Goal: Information Seeking & Learning: Learn about a topic

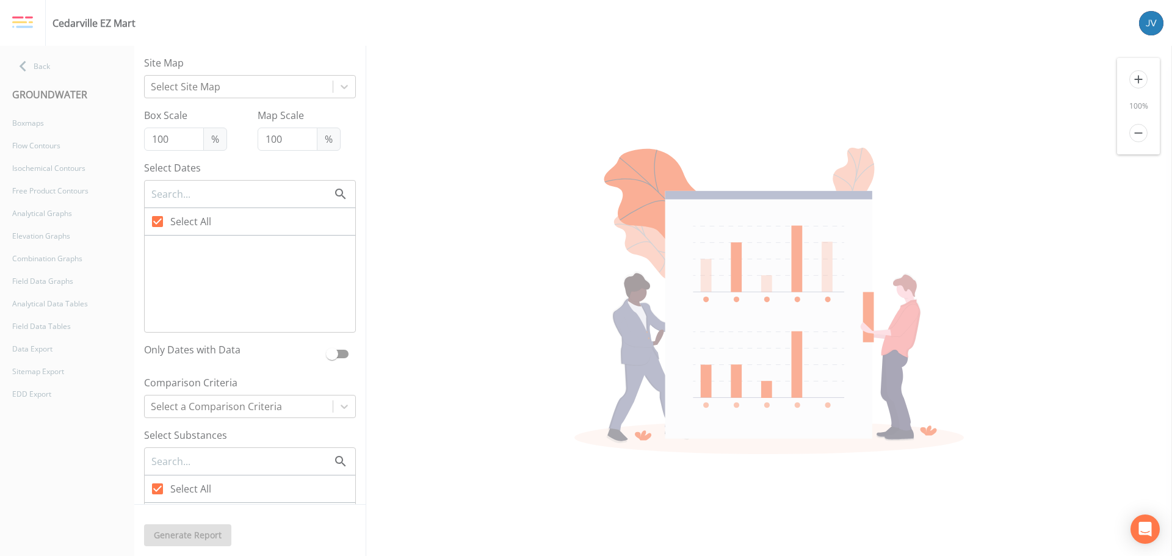
type input "75"
checkbox input "false"
checkbox input "true"
checkbox input "false"
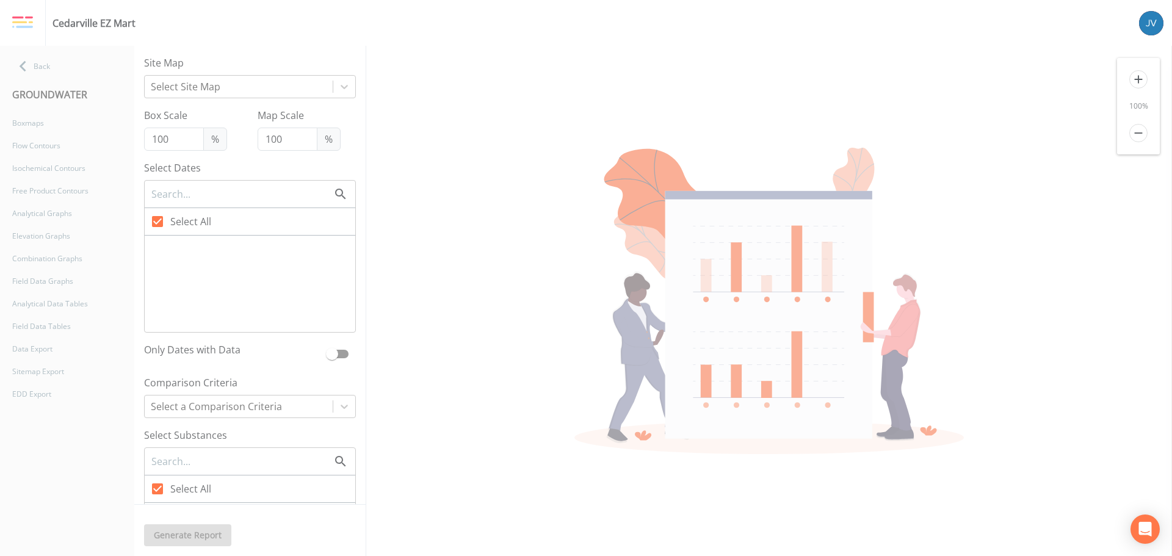
checkbox input "false"
type input "33"
checkbox input "false"
checkbox input "true"
checkbox input "false"
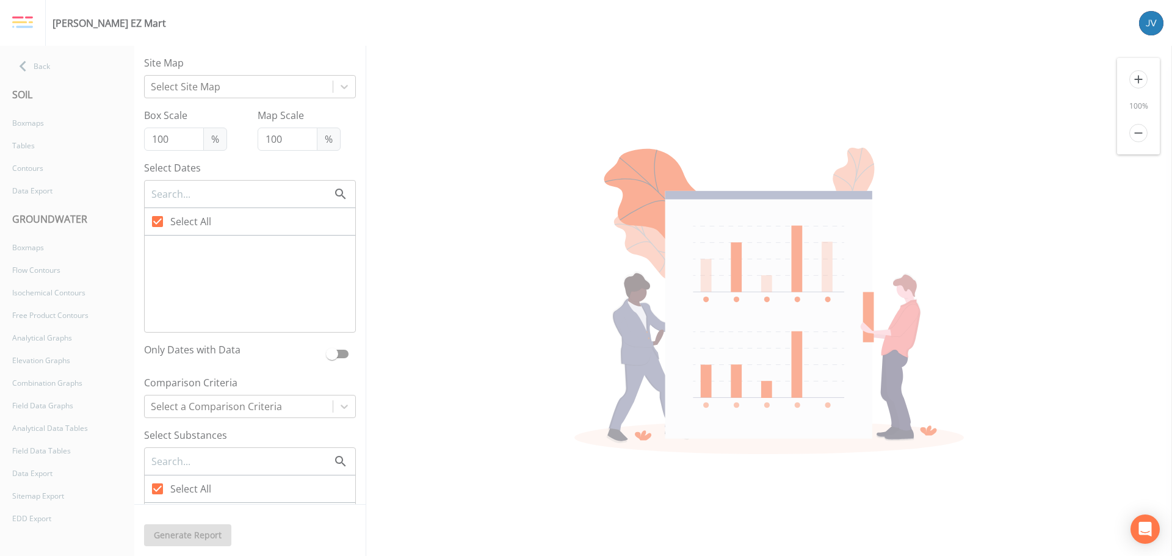
checkbox input "false"
checkbox input "true"
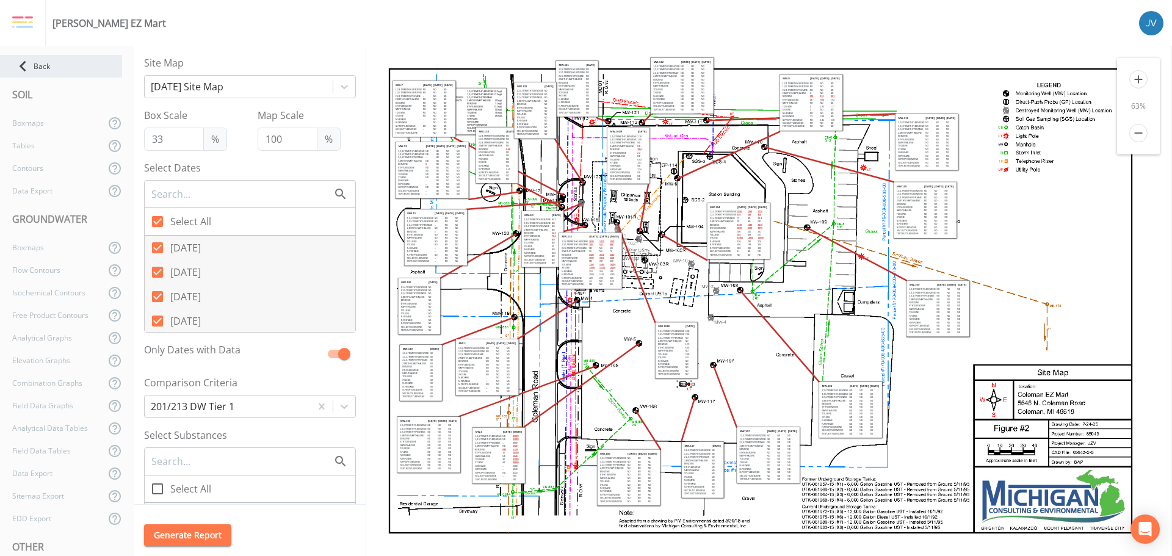
click at [46, 74] on div "Back" at bounding box center [61, 66] width 122 height 23
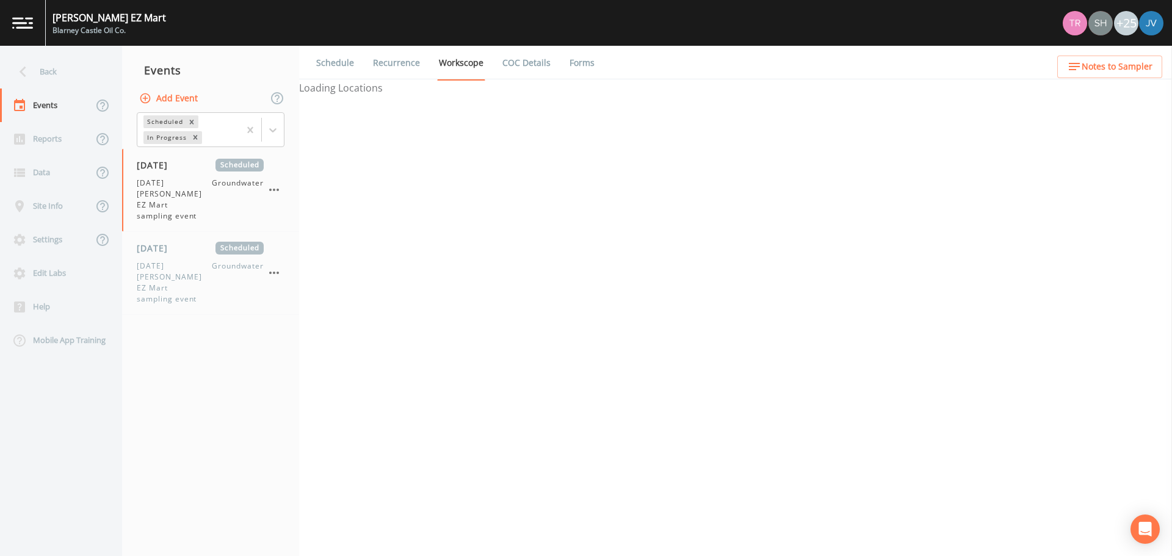
click at [46, 74] on div "Back" at bounding box center [55, 72] width 110 height 34
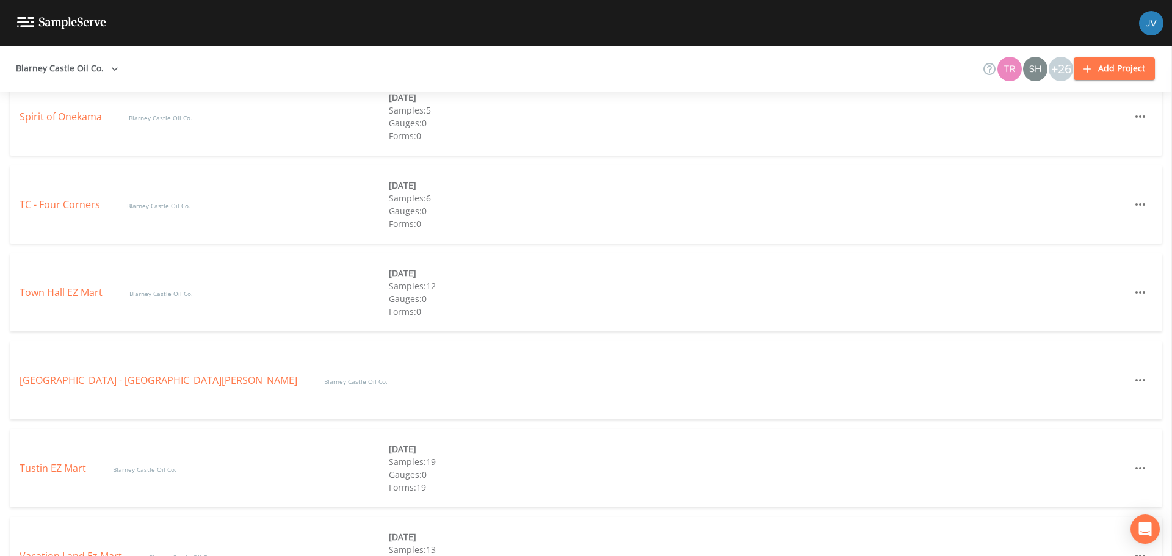
scroll to position [2932, 0]
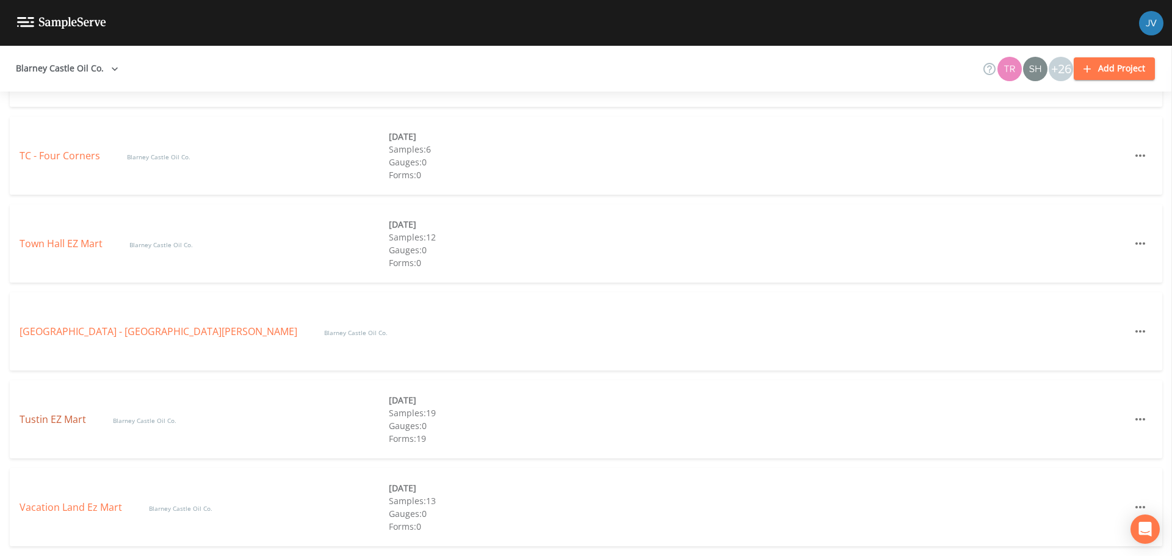
click at [73, 414] on link "Tustin EZ Mart" at bounding box center [54, 419] width 69 height 13
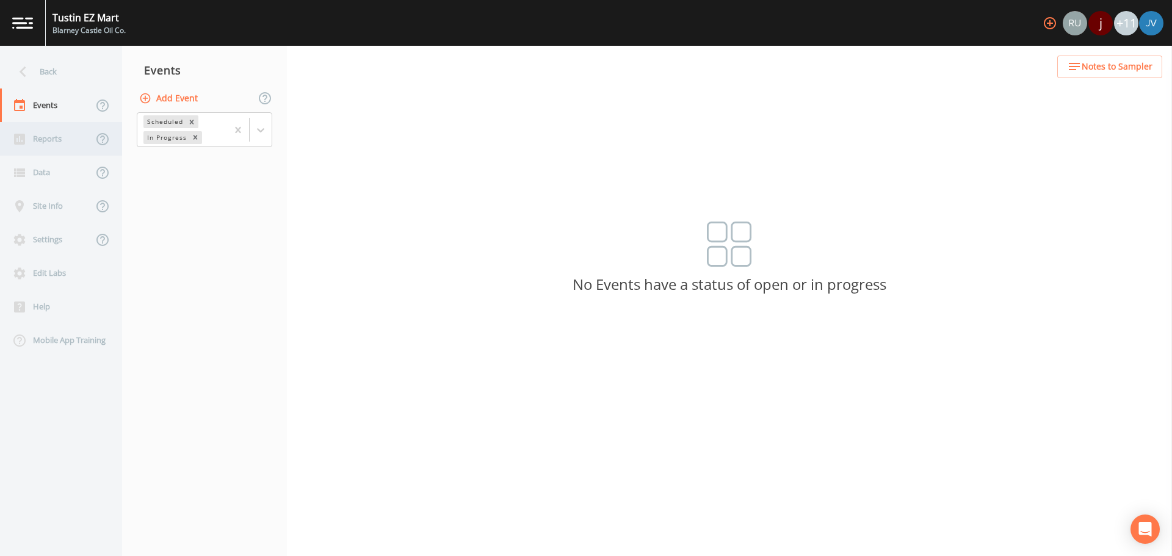
click at [51, 137] on div "Reports" at bounding box center [46, 139] width 93 height 34
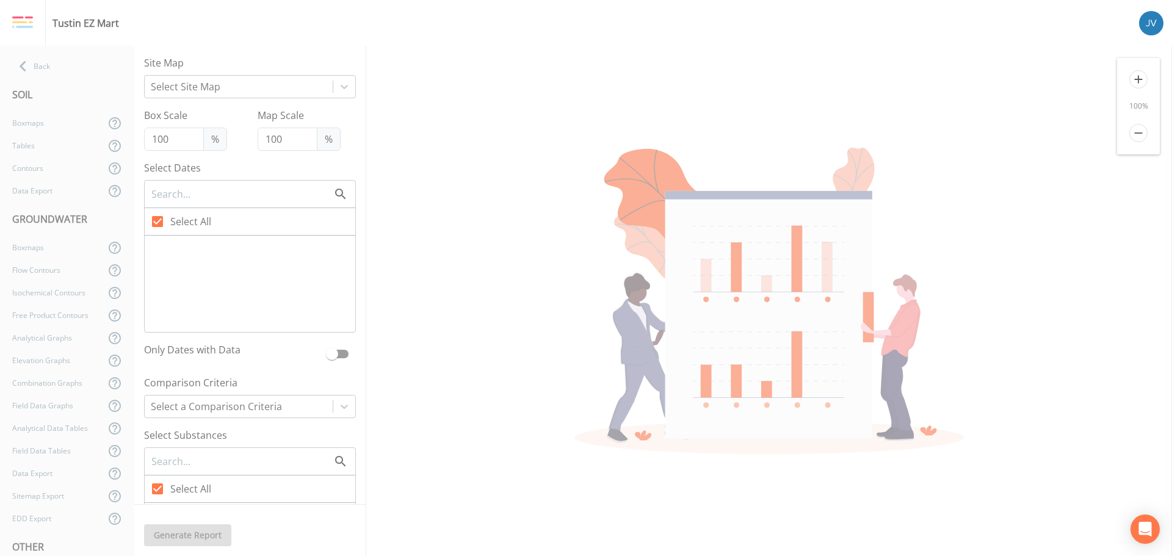
type input "150"
type input "250"
checkbox input "false"
checkbox input "true"
checkbox input "false"
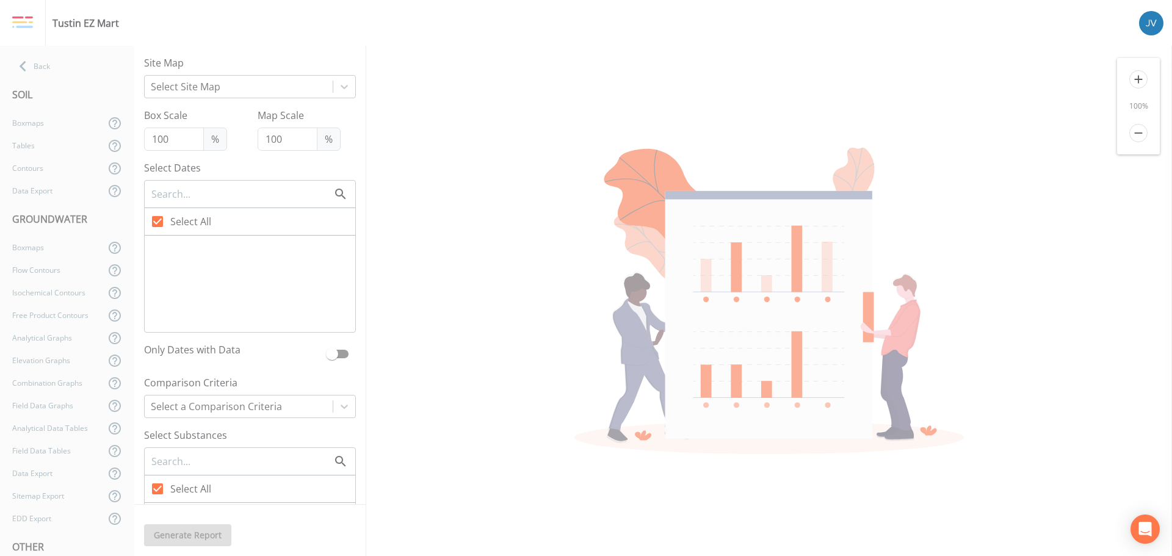
checkbox input "false"
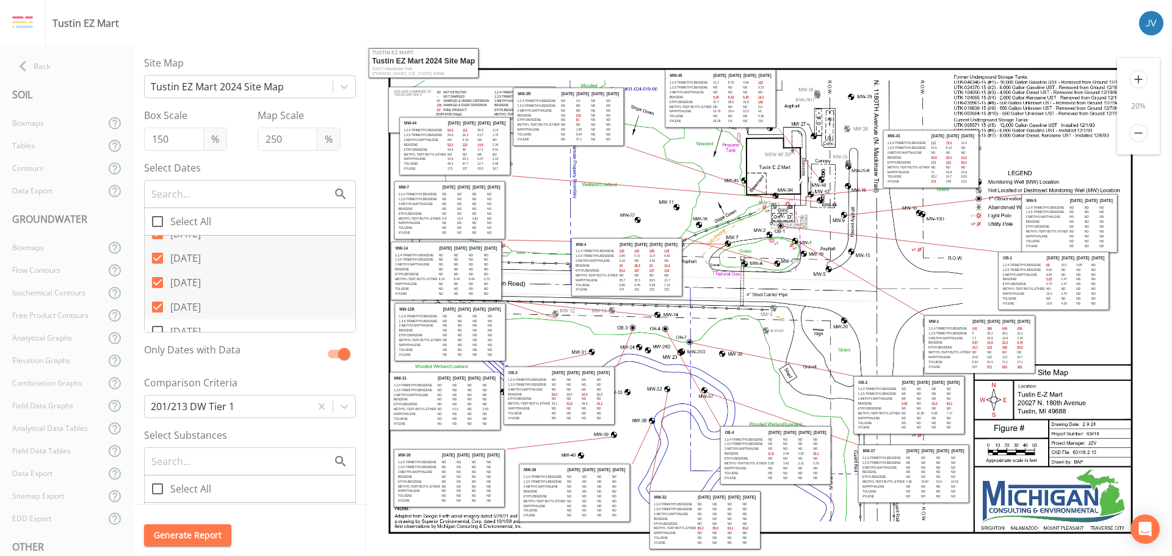
scroll to position [88, 0]
click at [65, 56] on div "Back" at bounding box center [61, 66] width 122 height 23
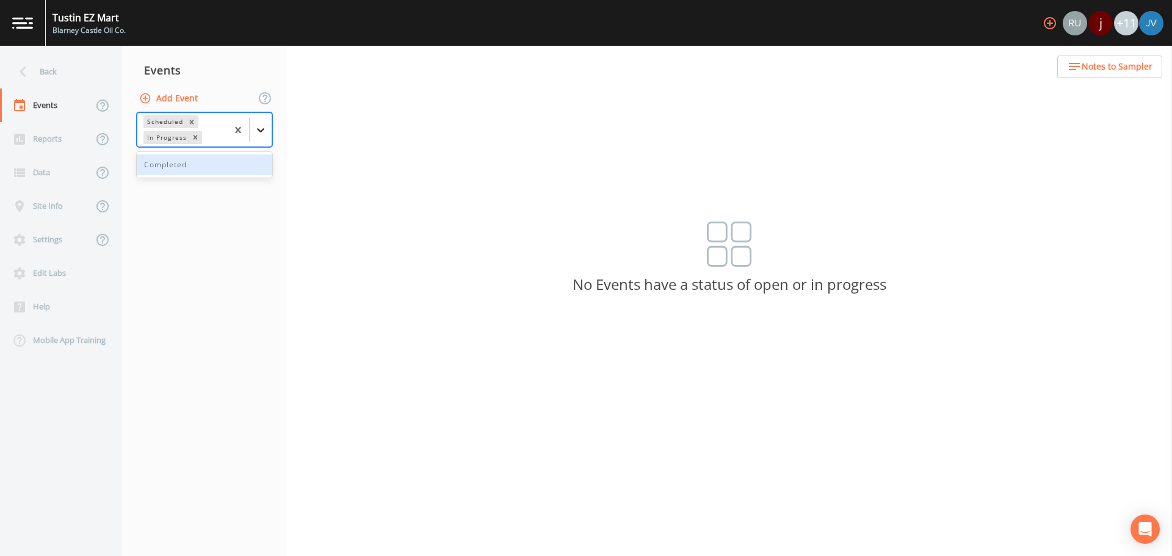
click at [256, 137] on div at bounding box center [261, 130] width 22 height 22
click at [200, 171] on div "Completed" at bounding box center [204, 164] width 135 height 21
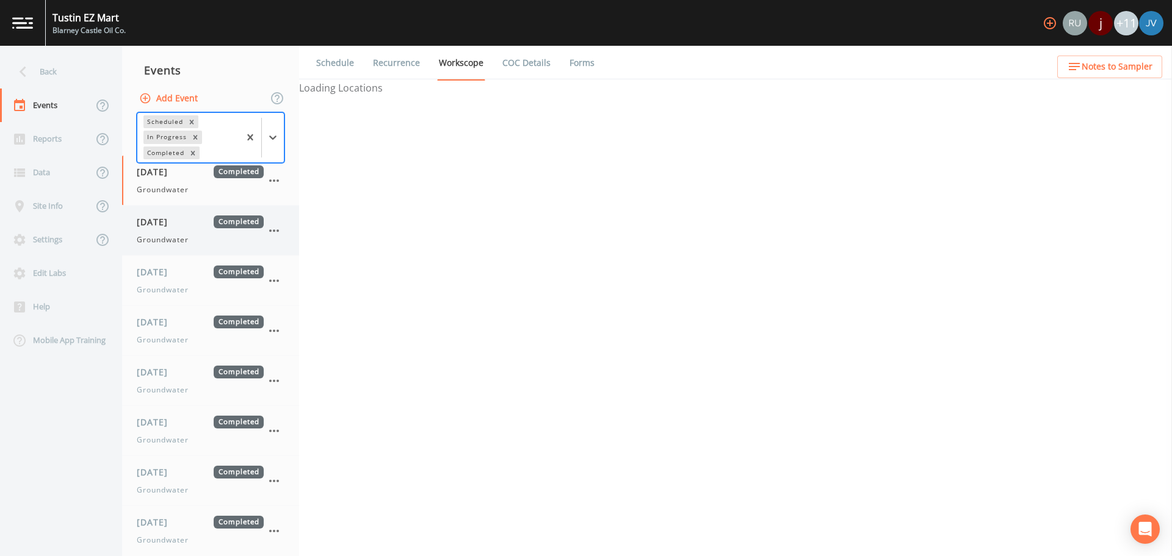
select select "0b1af911-289b-4d7b-9fdf-156f6d27a2cf"
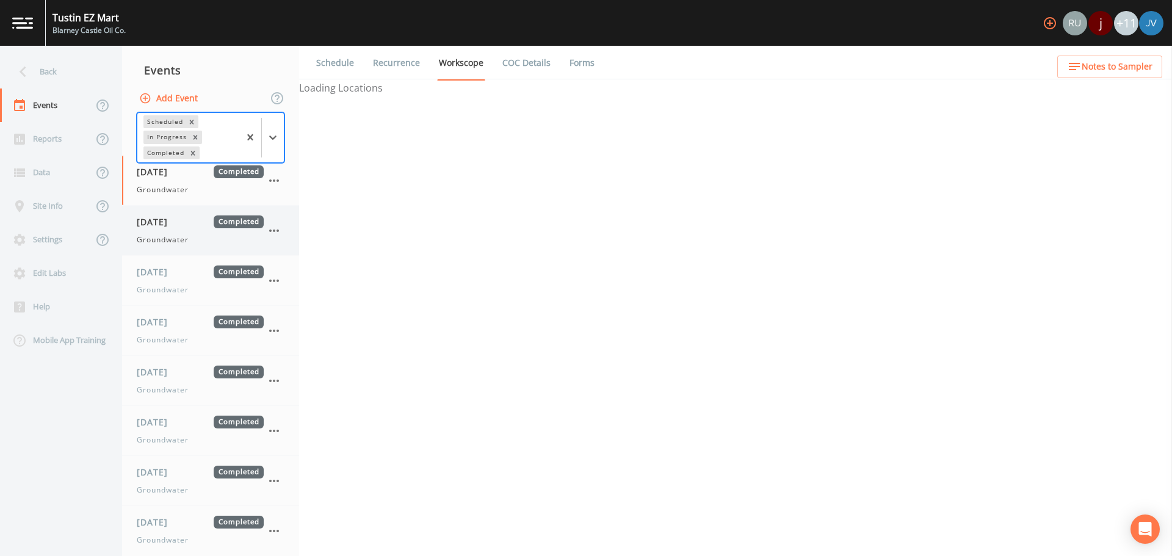
select select "0b1af911-289b-4d7b-9fdf-156f6d27a2cf"
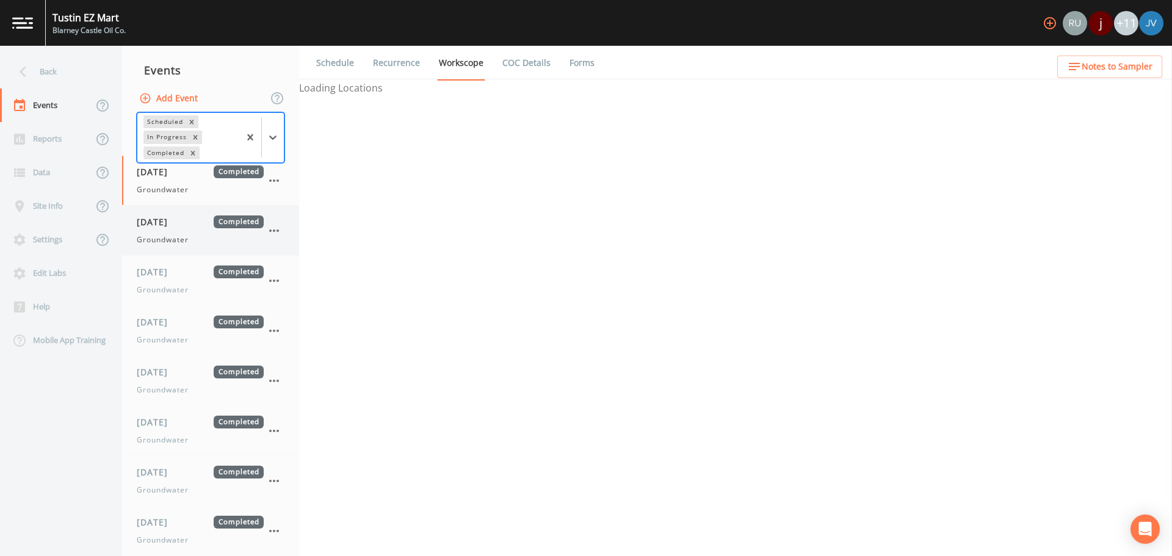
select select "0b1af911-289b-4d7b-9fdf-156f6d27a2cf"
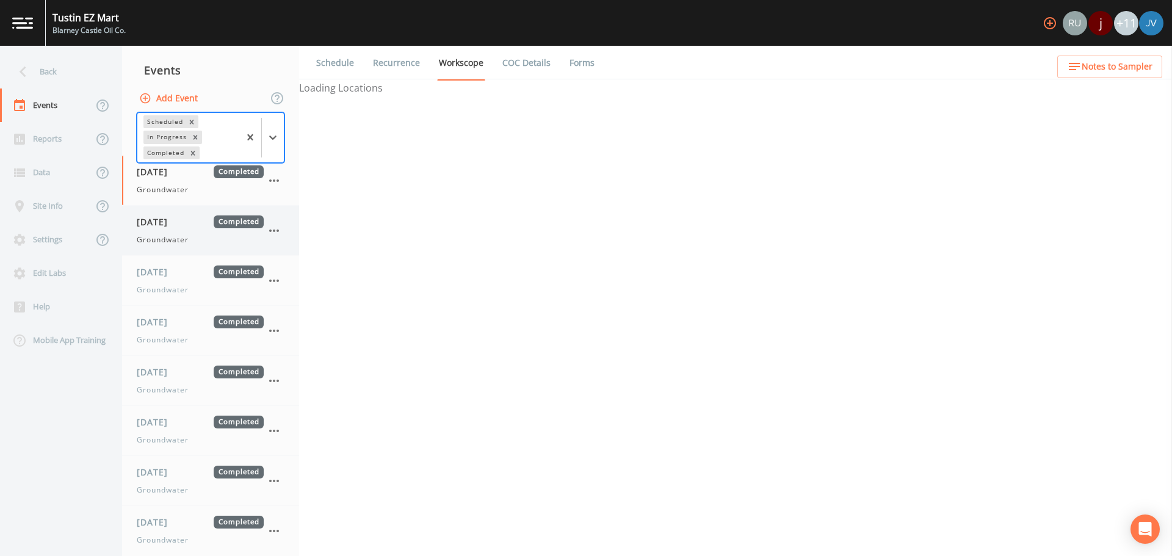
select select "0b1af911-289b-4d7b-9fdf-156f6d27a2cf"
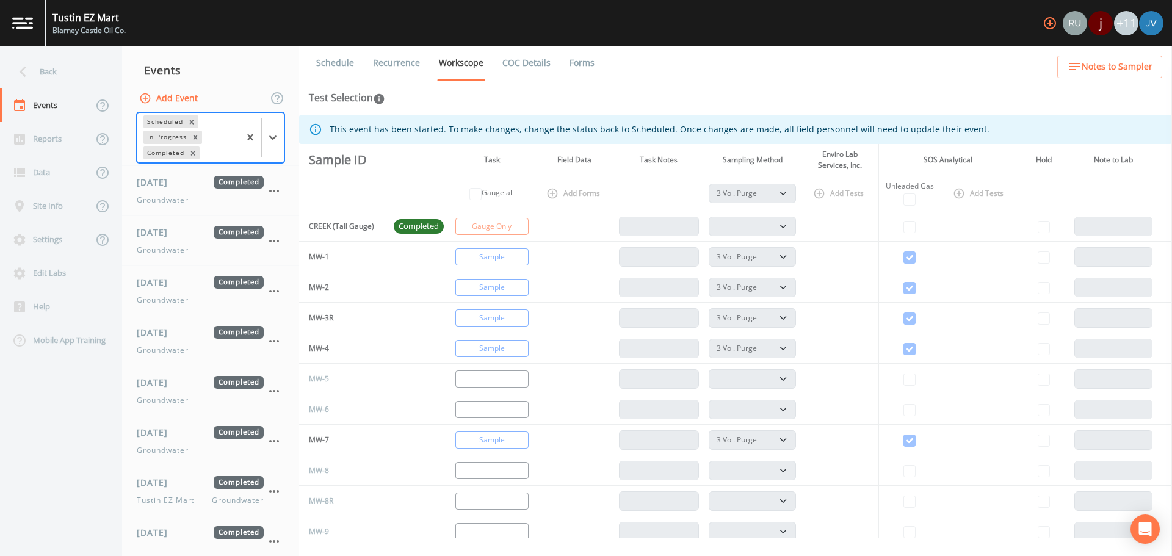
scroll to position [735, 0]
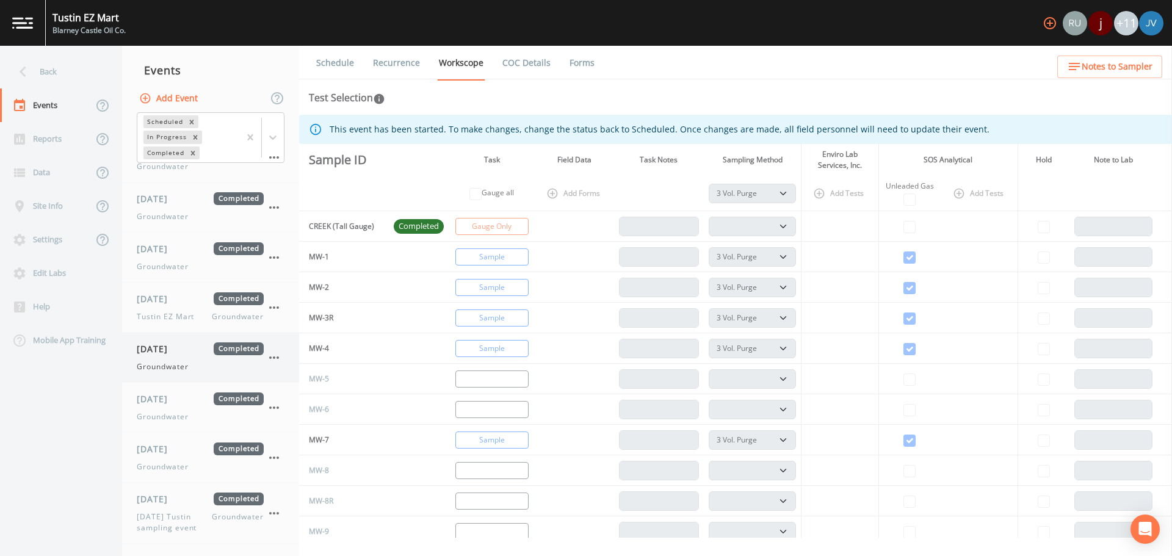
click at [175, 342] on span "[DATE]" at bounding box center [157, 348] width 40 height 13
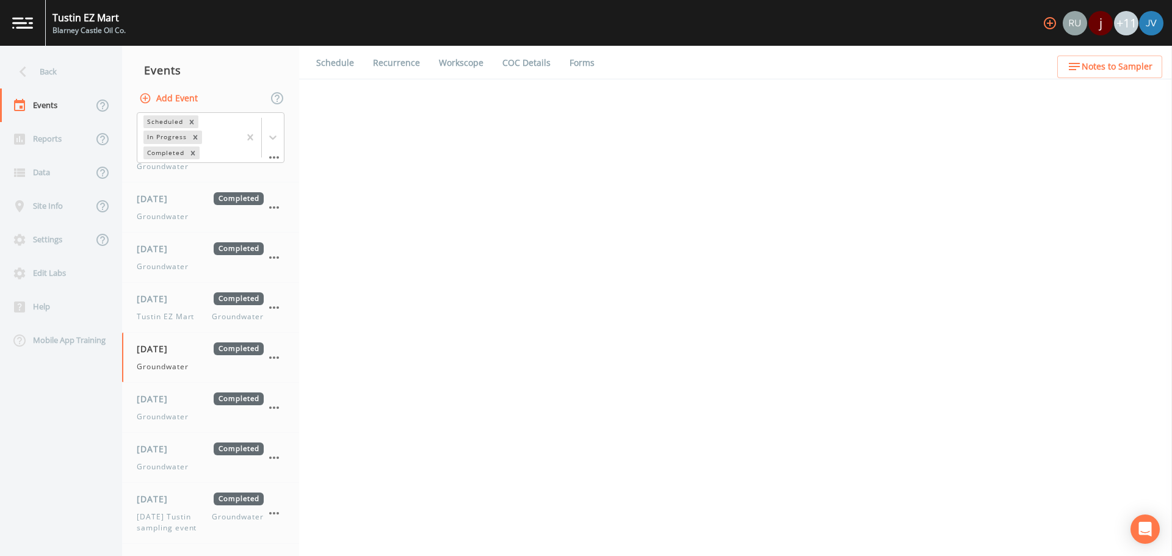
select select "0b1af911-289b-4d7b-9fdf-156f6d27a2cf"
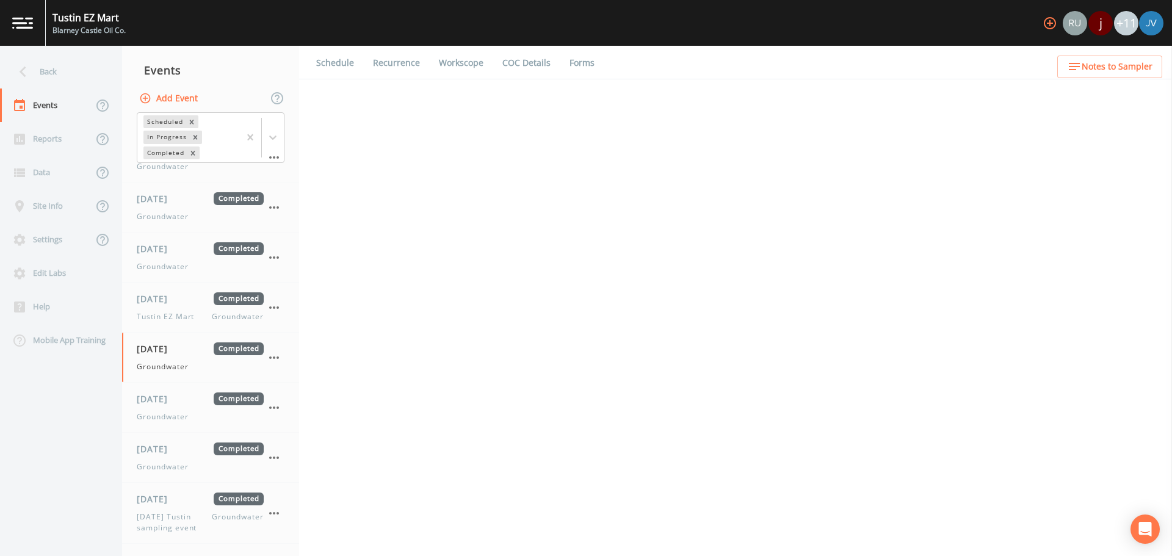
select select "0b1af911-289b-4d7b-9fdf-156f6d27a2cf"
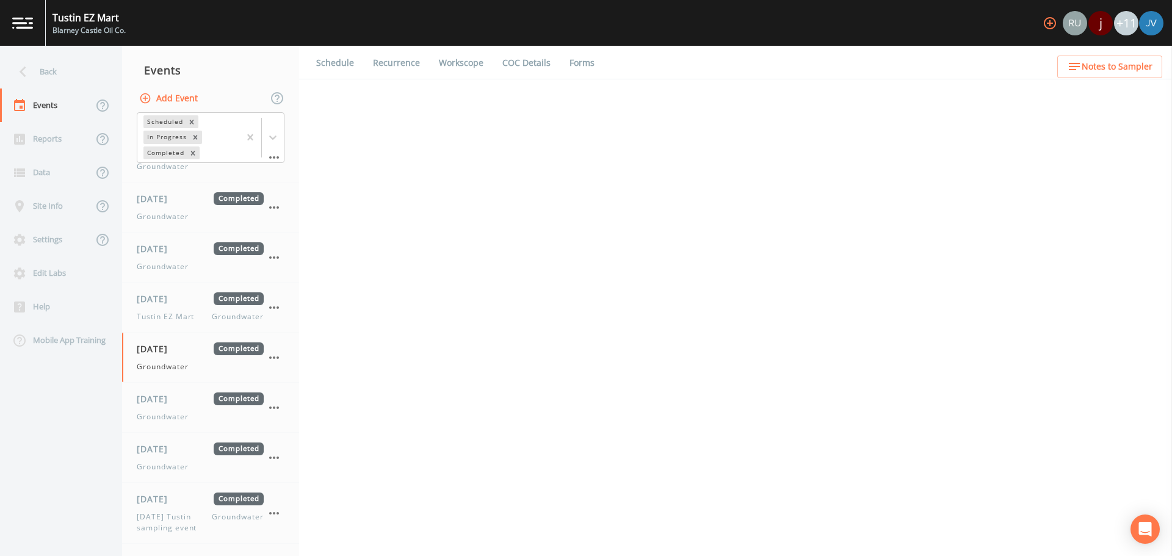
select select "0b1af911-289b-4d7b-9fdf-156f6d27a2cf"
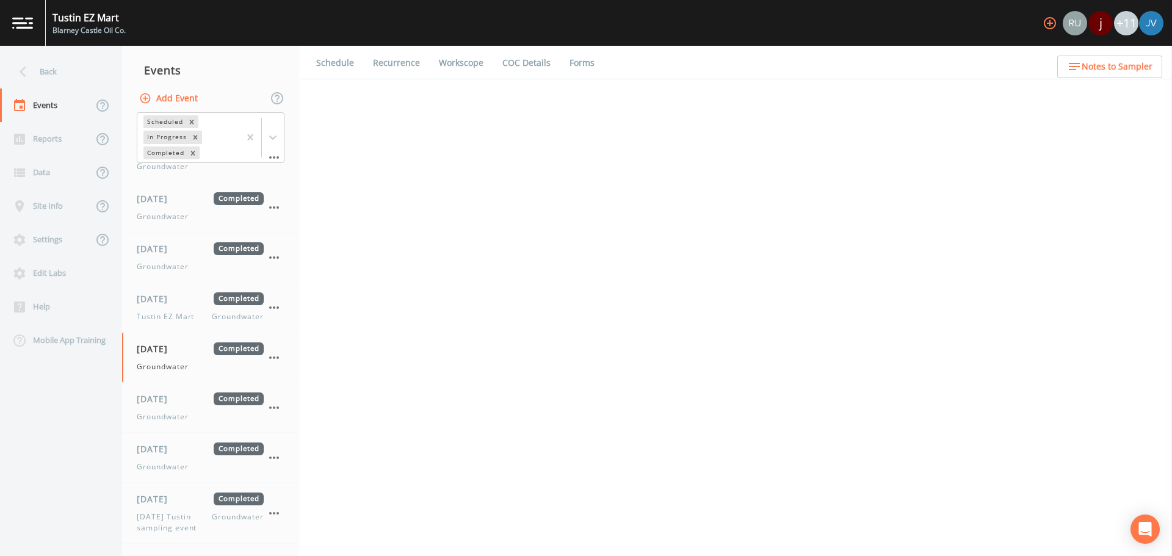
select select "0b1af911-289b-4d7b-9fdf-156f6d27a2cf"
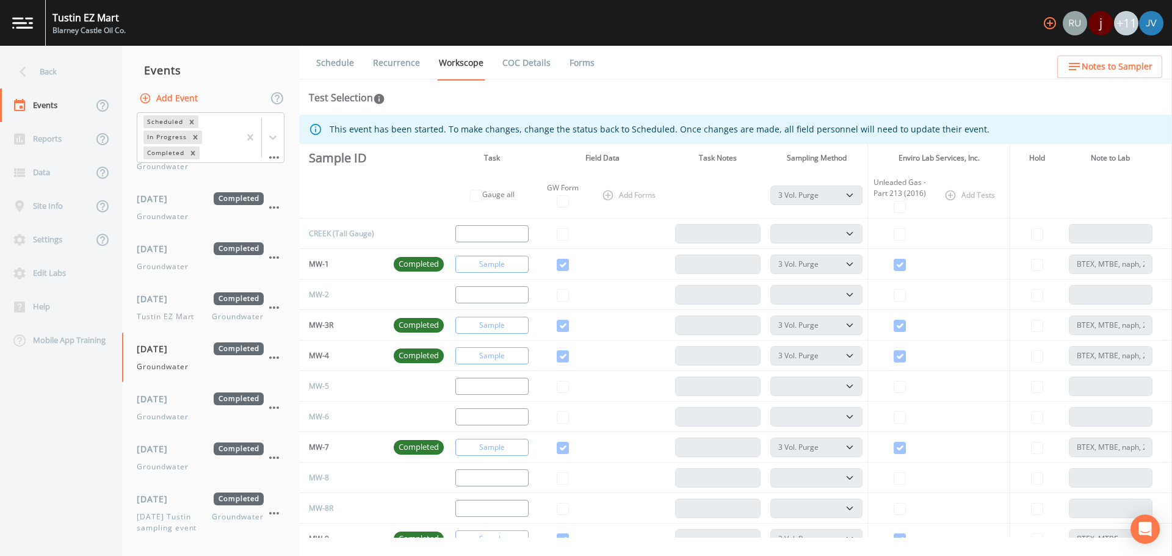
click at [579, 59] on link "Forms" at bounding box center [582, 63] width 29 height 34
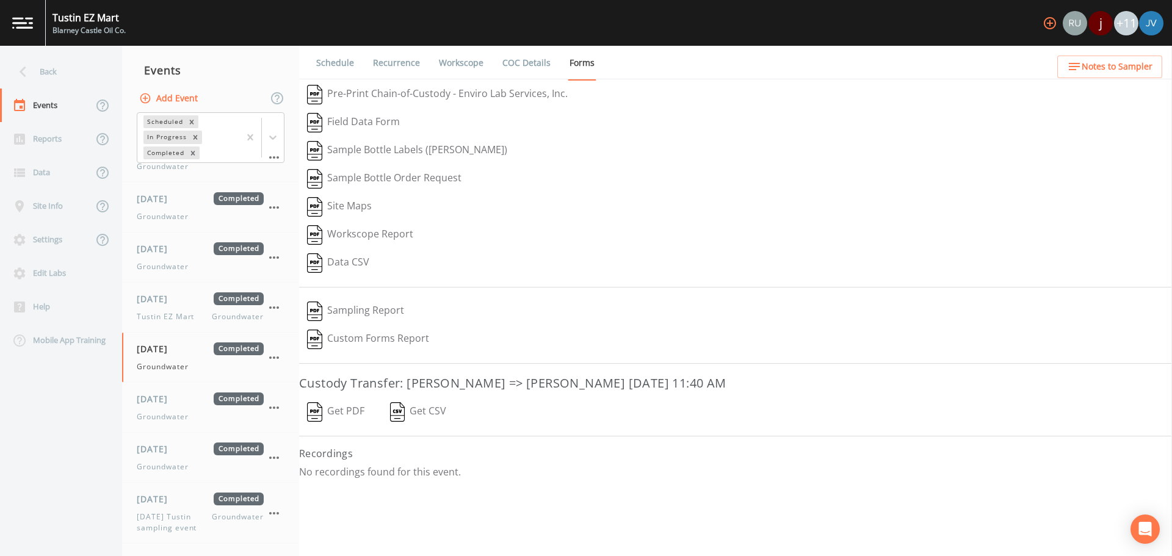
click at [381, 308] on button "Sampling Report" at bounding box center [355, 311] width 113 height 28
click at [192, 411] on div "Groundwater" at bounding box center [200, 416] width 127 height 11
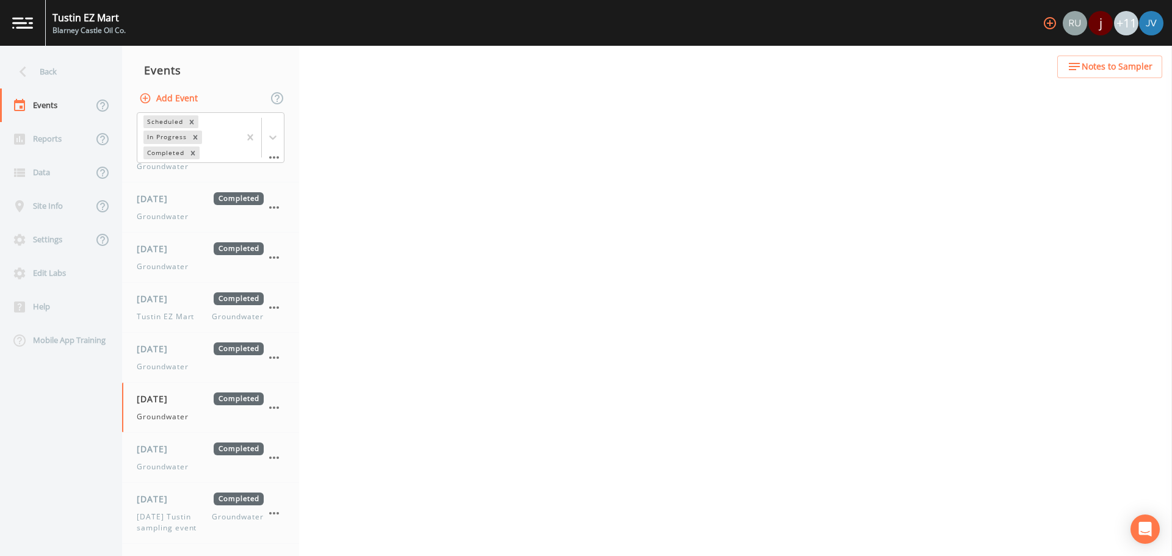
select select "0b1af911-289b-4d7b-9fdf-156f6d27a2cf"
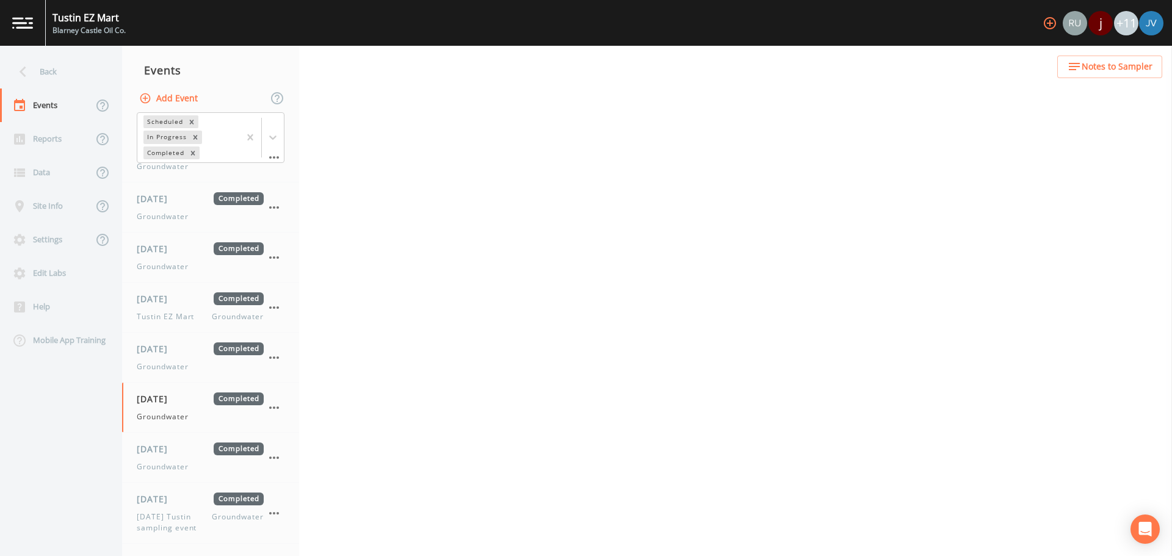
select select "0b1af911-289b-4d7b-9fdf-156f6d27a2cf"
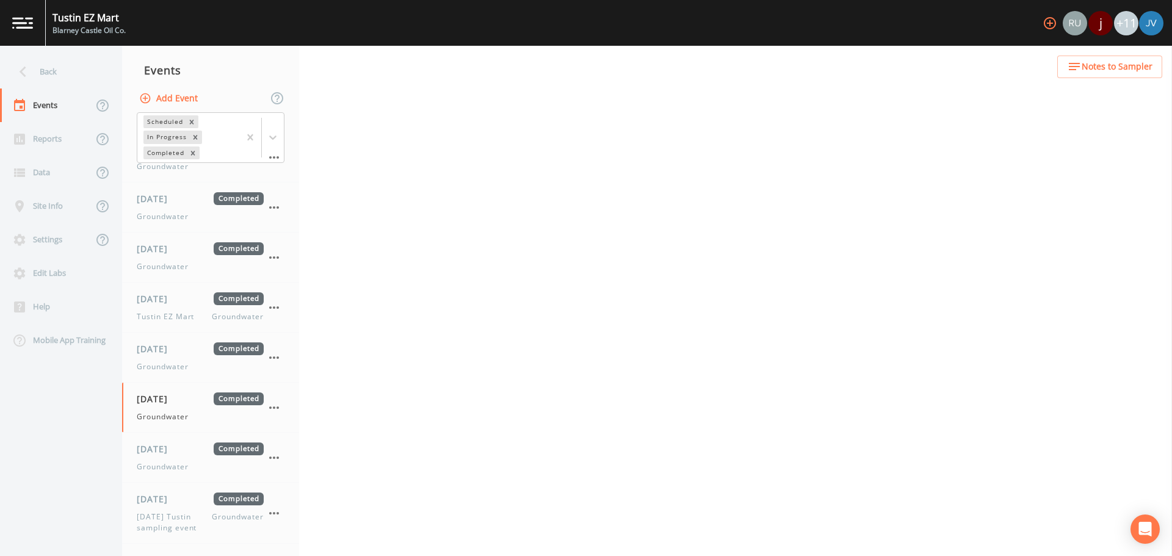
select select "0b1af911-289b-4d7b-9fdf-156f6d27a2cf"
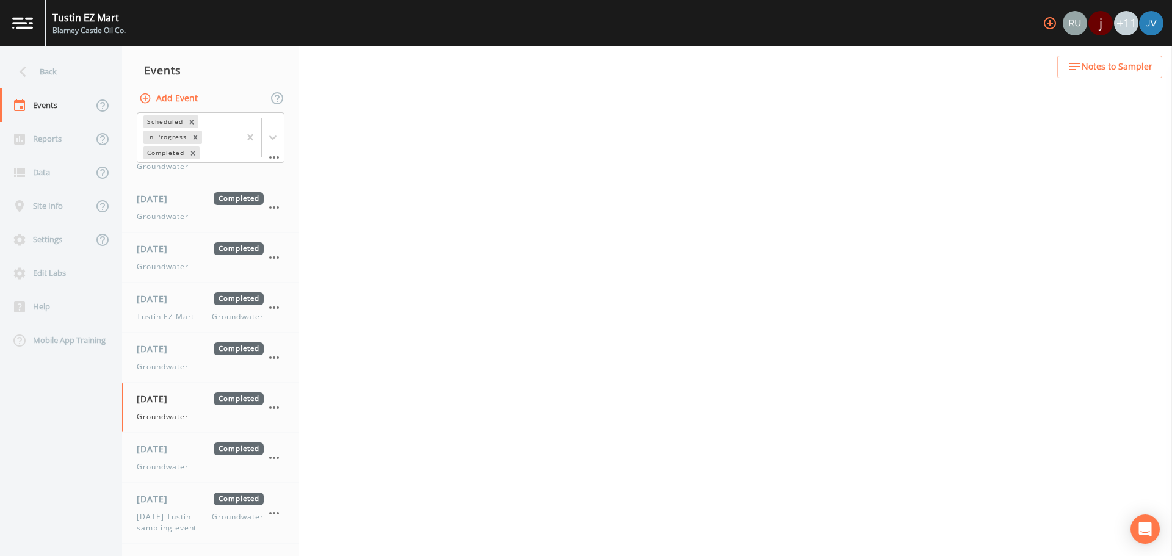
select select "0b1af911-289b-4d7b-9fdf-156f6d27a2cf"
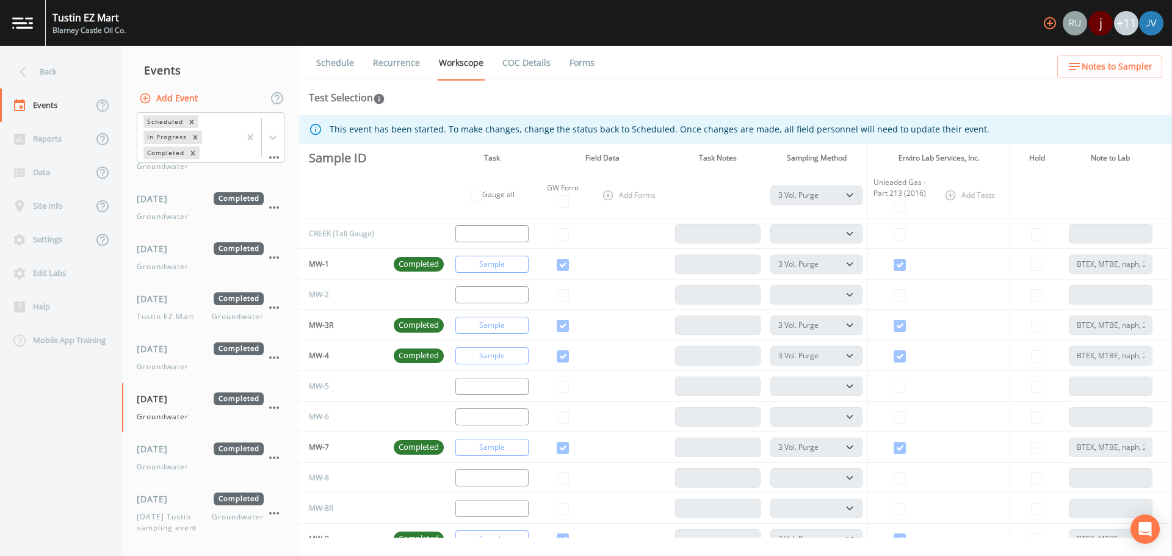
click at [578, 64] on link "Forms" at bounding box center [582, 63] width 29 height 34
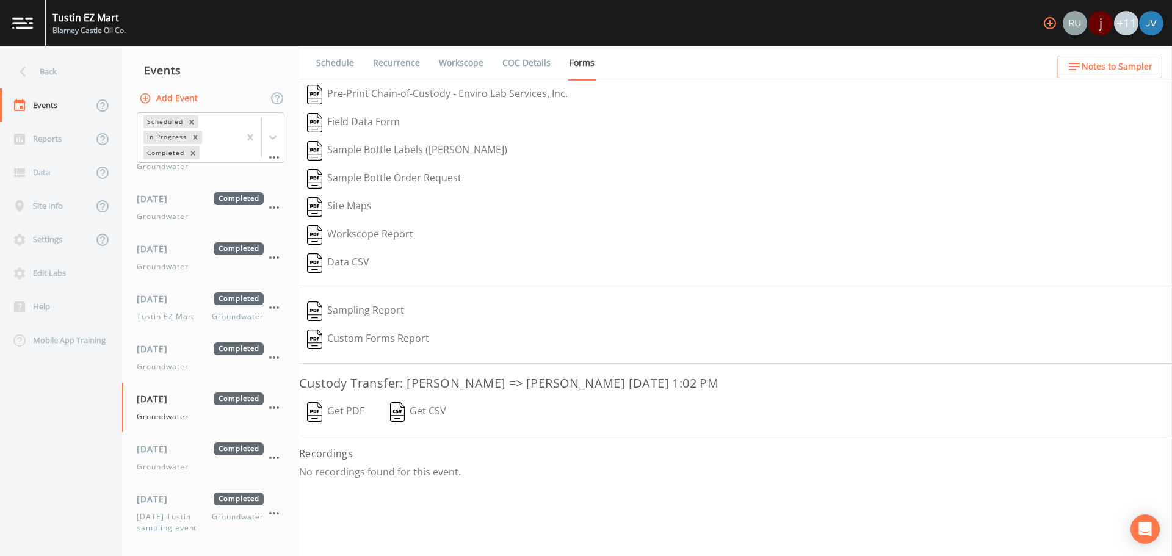
click at [388, 310] on button "Sampling Report" at bounding box center [355, 311] width 113 height 28
click at [173, 446] on div "[DATE] Completed Groundwater" at bounding box center [200, 457] width 127 height 30
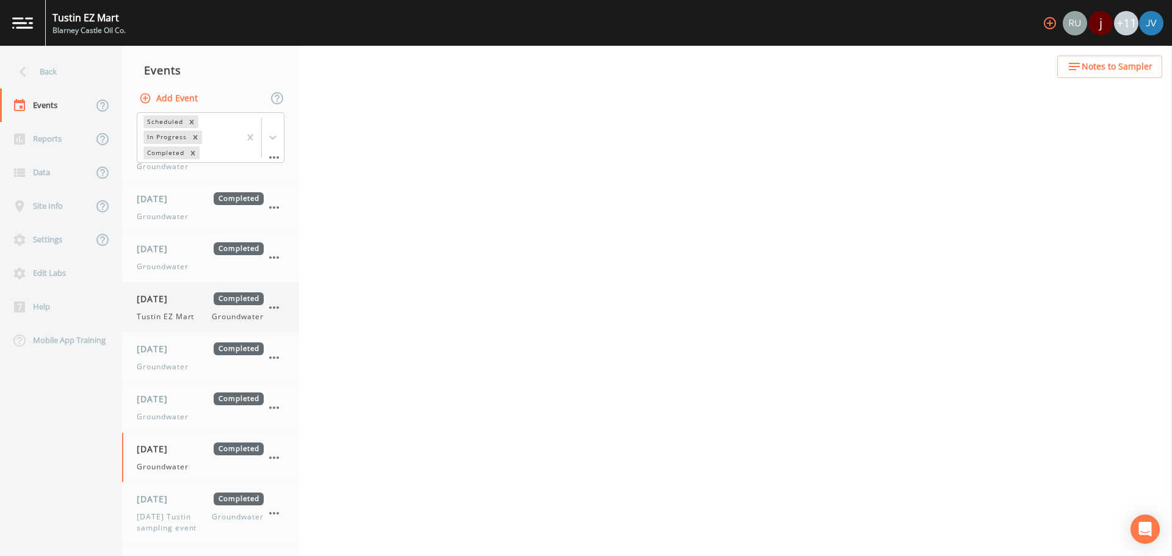
select select "0b1af911-289b-4d7b-9fdf-156f6d27a2cf"
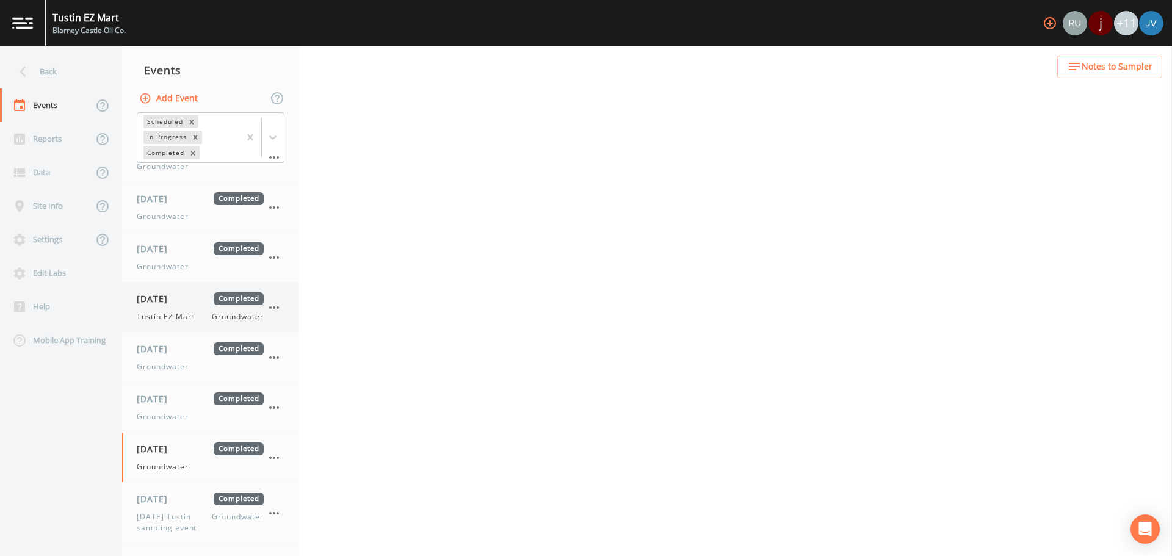
select select "0b1af911-289b-4d7b-9fdf-156f6d27a2cf"
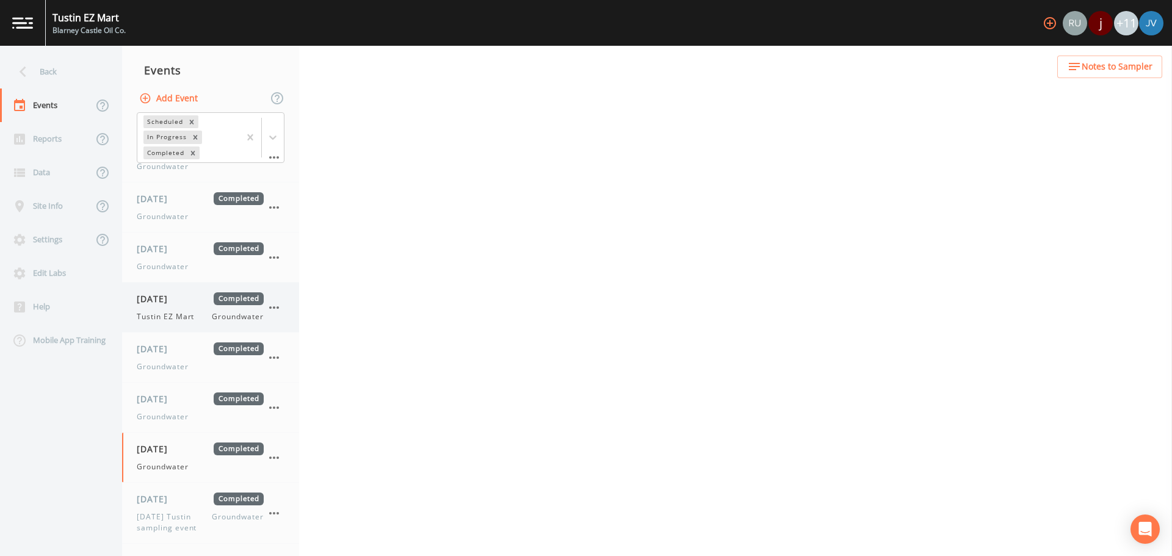
select select "0b1af911-289b-4d7b-9fdf-156f6d27a2cf"
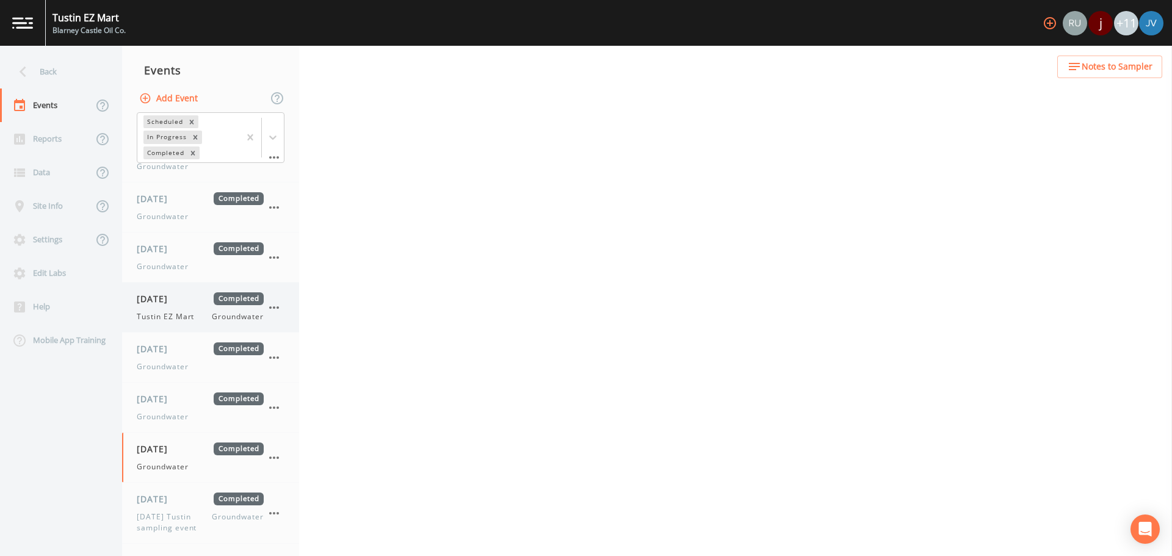
select select "0b1af911-289b-4d7b-9fdf-156f6d27a2cf"
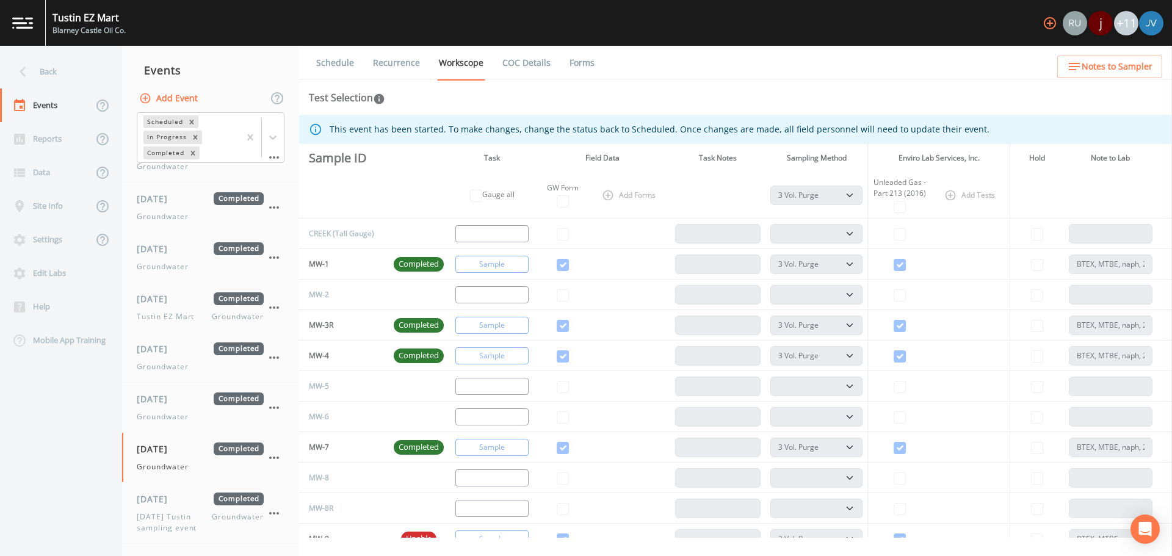
click at [572, 67] on link "Forms" at bounding box center [582, 63] width 29 height 34
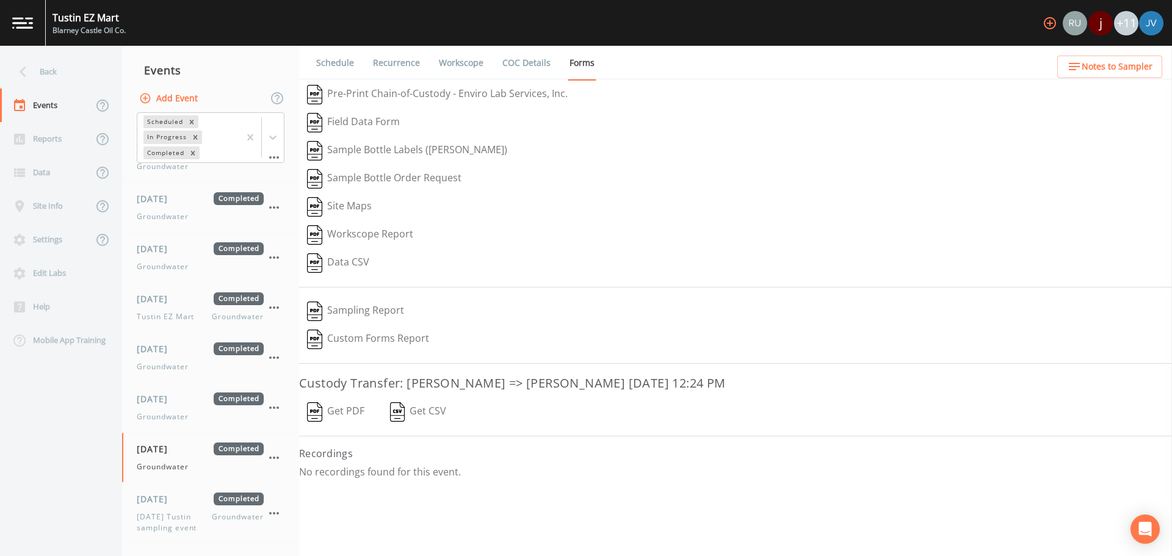
click at [383, 308] on button "Sampling Report" at bounding box center [355, 311] width 113 height 28
click at [160, 498] on div "[DATE] Completed [DATE] Tustin sampling event Groundwater" at bounding box center [200, 512] width 127 height 41
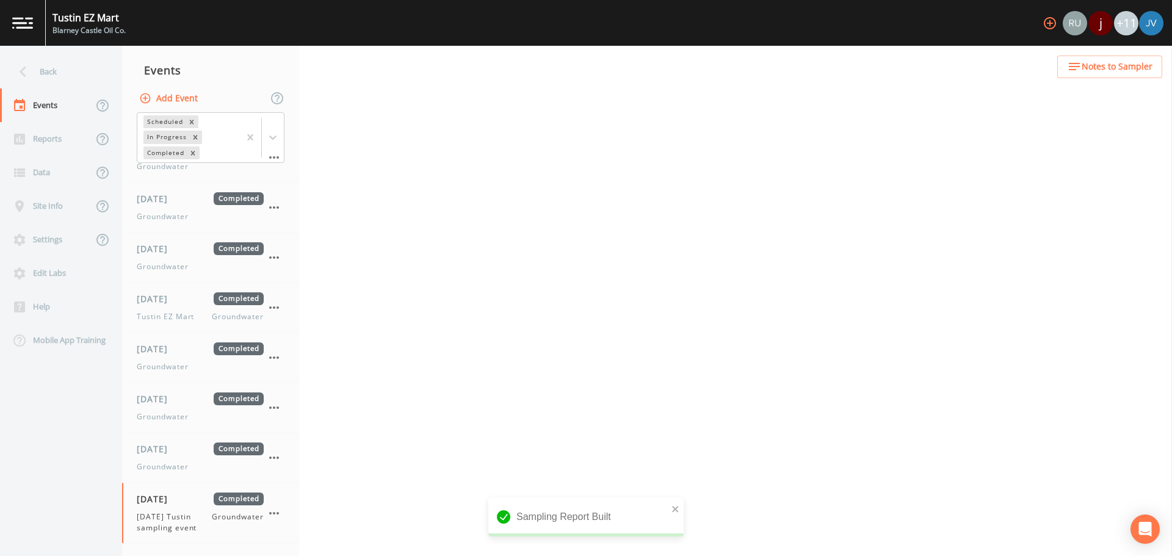
select select "4f082be6-97a7-4f70-a81f-c26a4e896ad7"
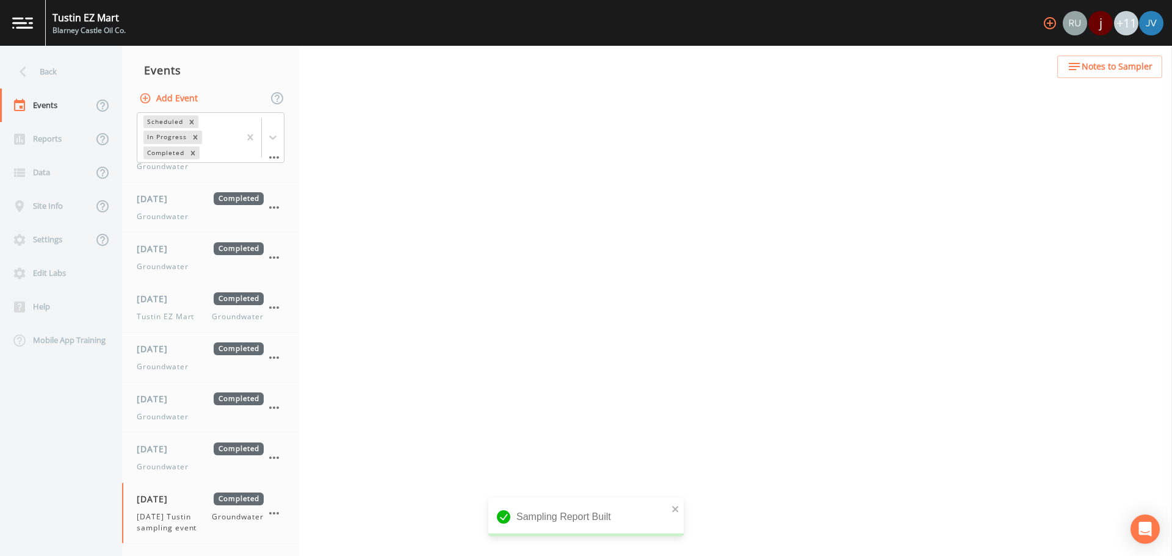
select select "4f082be6-97a7-4f70-a81f-c26a4e896ad7"
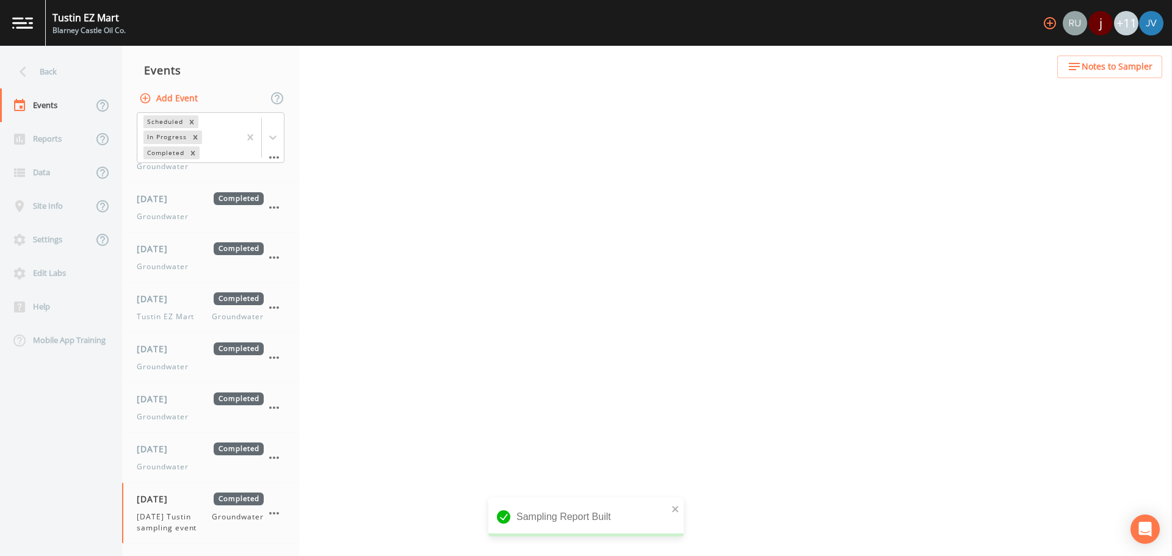
select select "4f082be6-97a7-4f70-a81f-c26a4e896ad7"
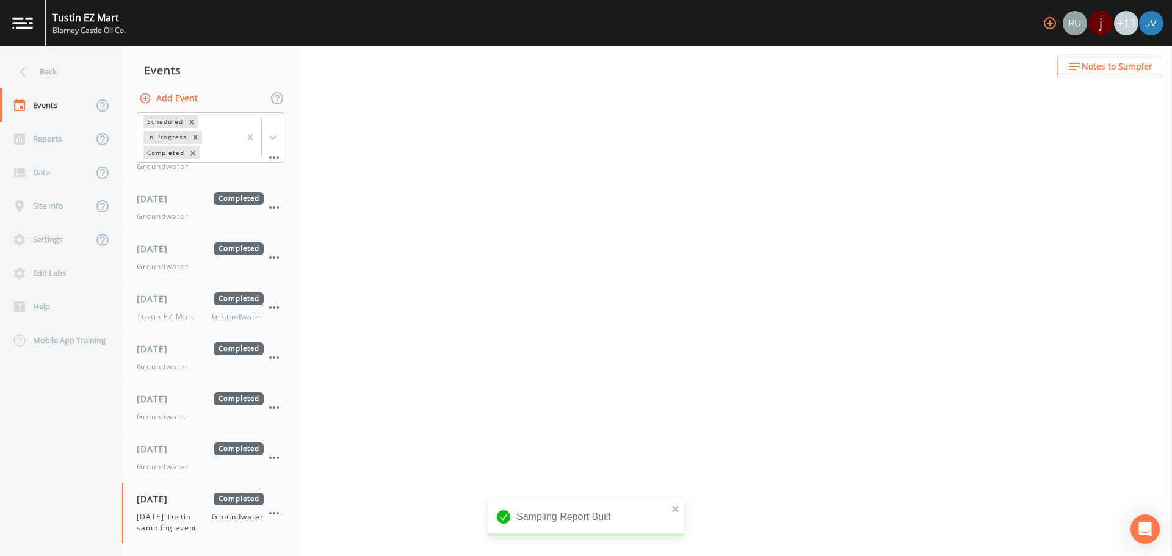
select select "4f082be6-97a7-4f70-a81f-c26a4e896ad7"
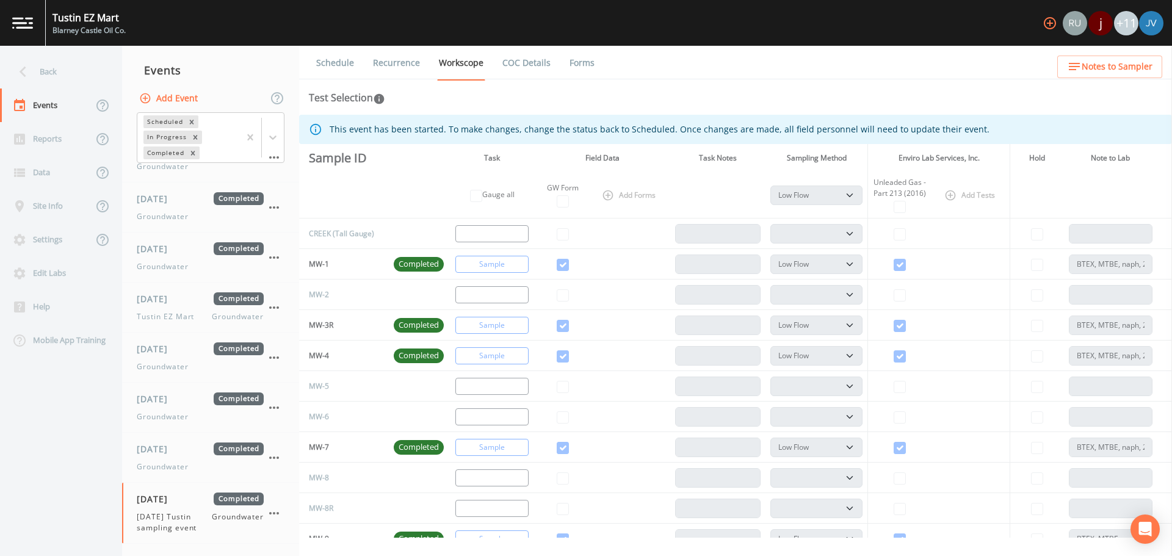
click at [571, 66] on link "Forms" at bounding box center [582, 63] width 29 height 34
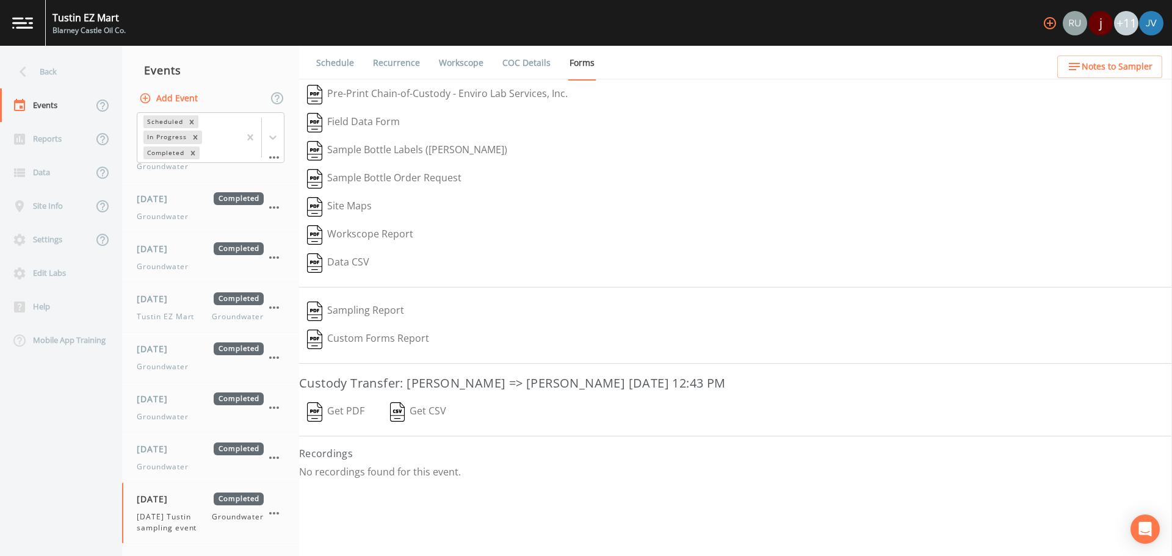
click at [356, 308] on button "Sampling Report" at bounding box center [355, 311] width 113 height 28
click at [52, 142] on div "Reports" at bounding box center [46, 139] width 93 height 34
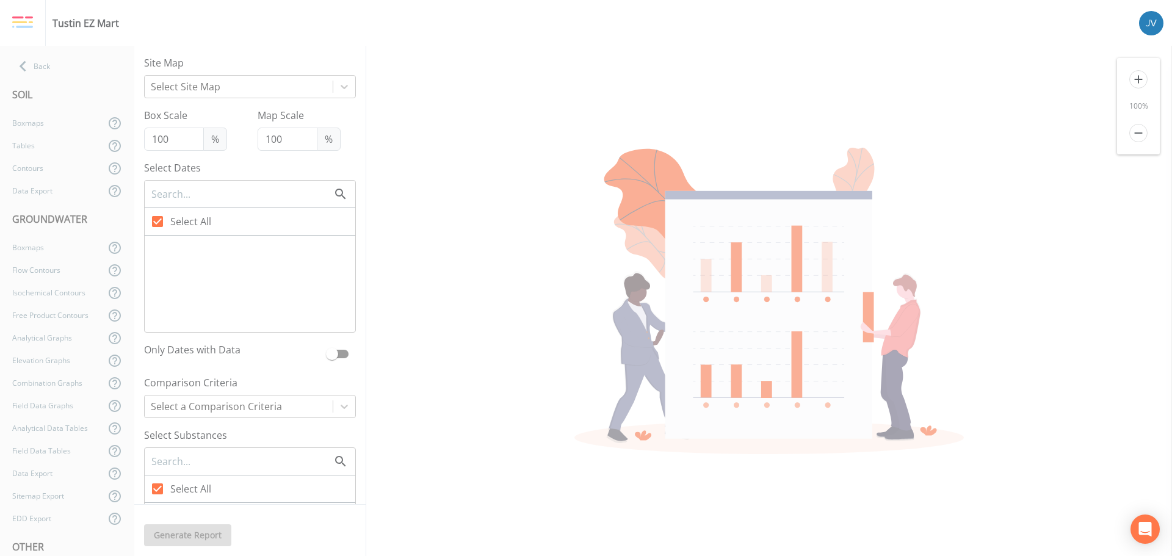
type input "150"
type input "250"
checkbox input "false"
checkbox input "true"
checkbox input "false"
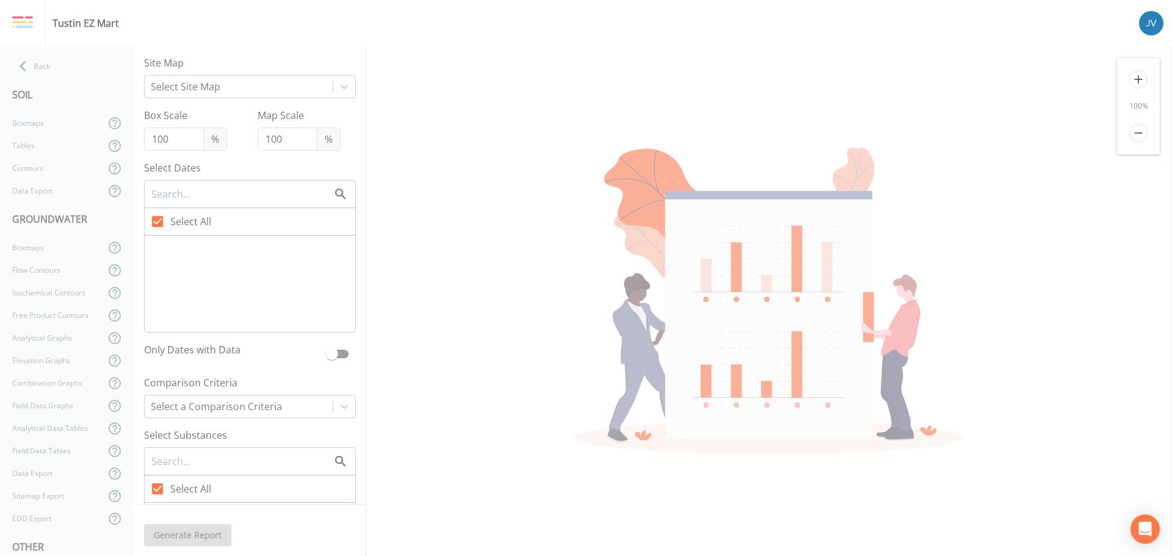
checkbox input "false"
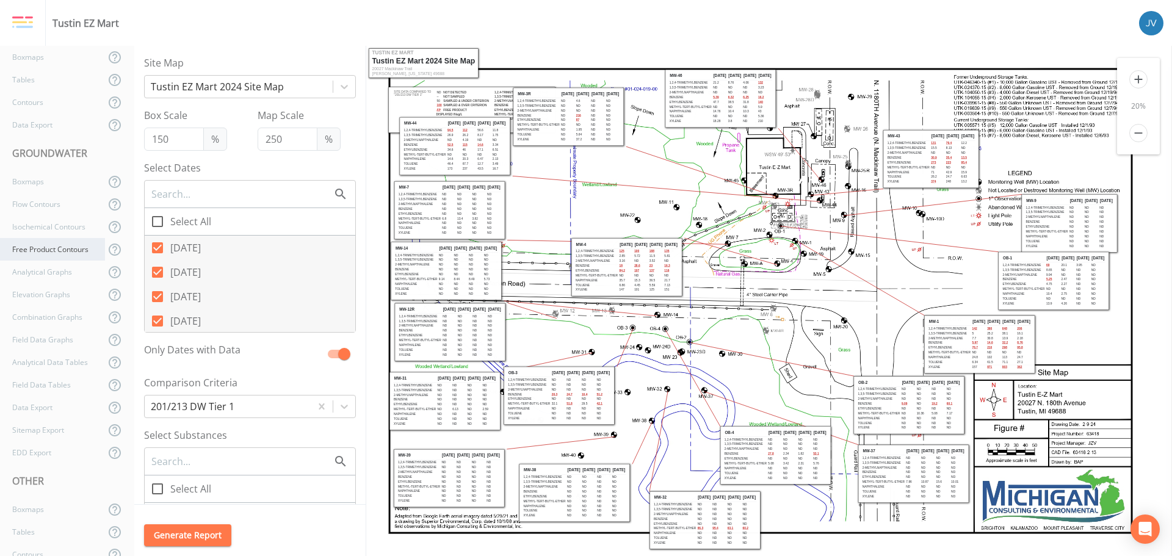
scroll to position [68, 0]
click at [45, 359] on div "Analytical Data Tables" at bounding box center [52, 360] width 105 height 23
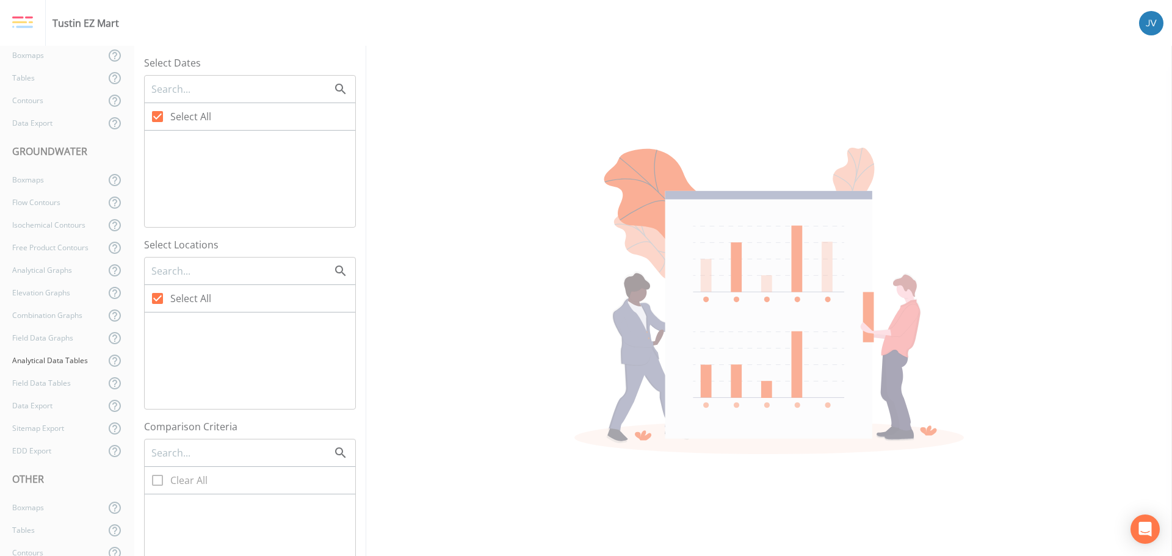
checkbox input "false"
checkbox input "true"
checkbox input "false"
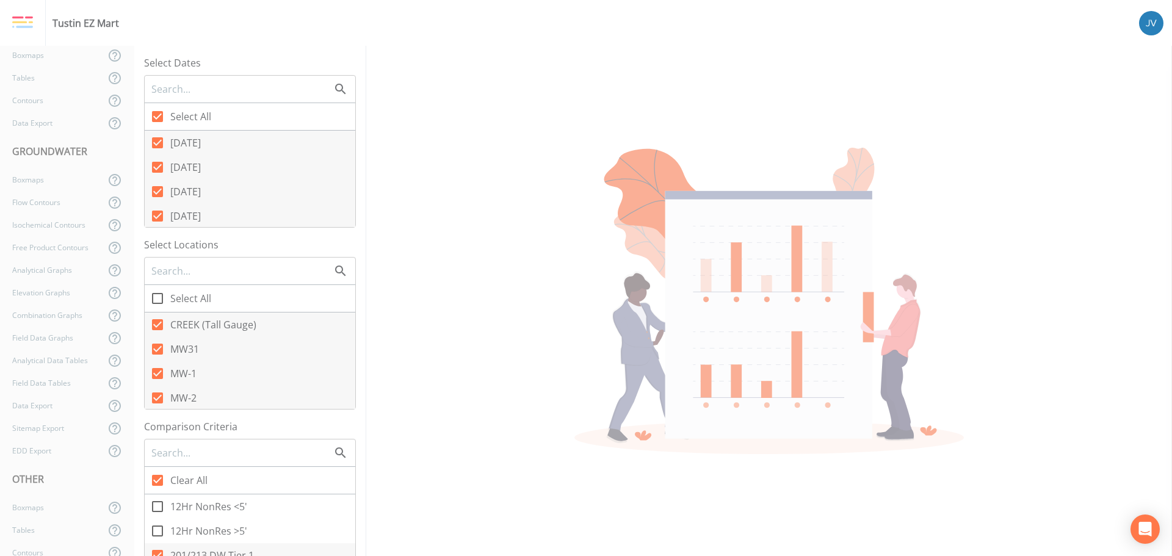
click at [159, 117] on icon at bounding box center [157, 116] width 11 height 11
click at [157, 116] on input "Select All" at bounding box center [151, 110] width 12 height 12
checkbox input "false"
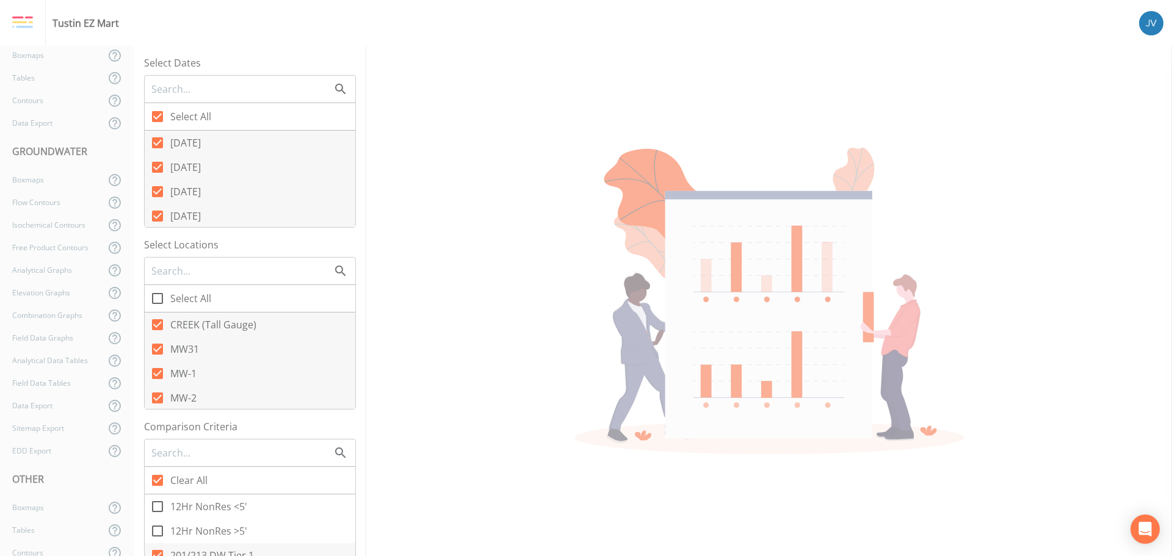
checkbox input "false"
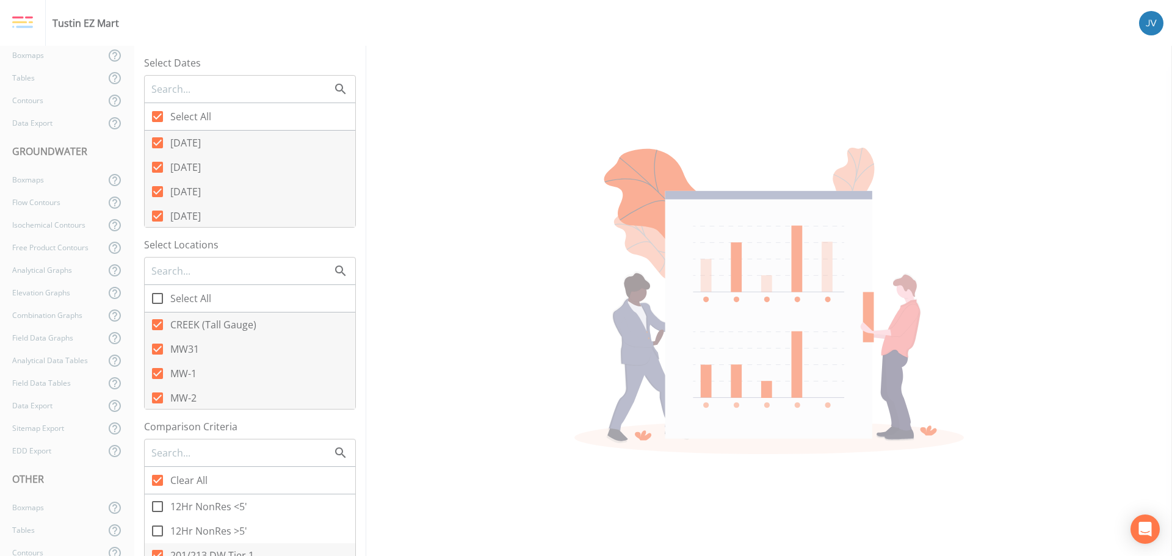
checkbox input "false"
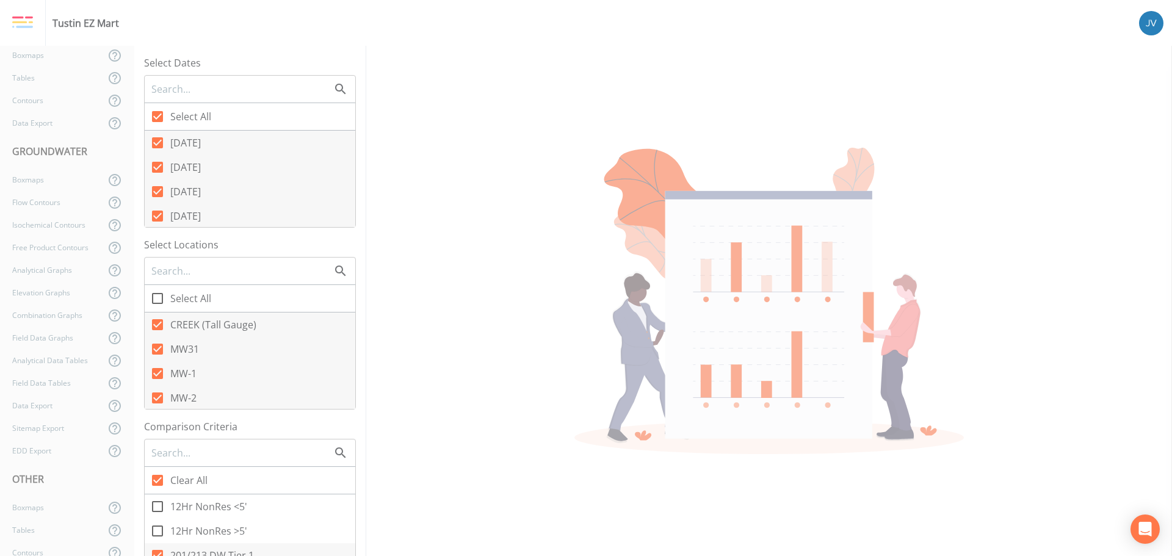
checkbox input "false"
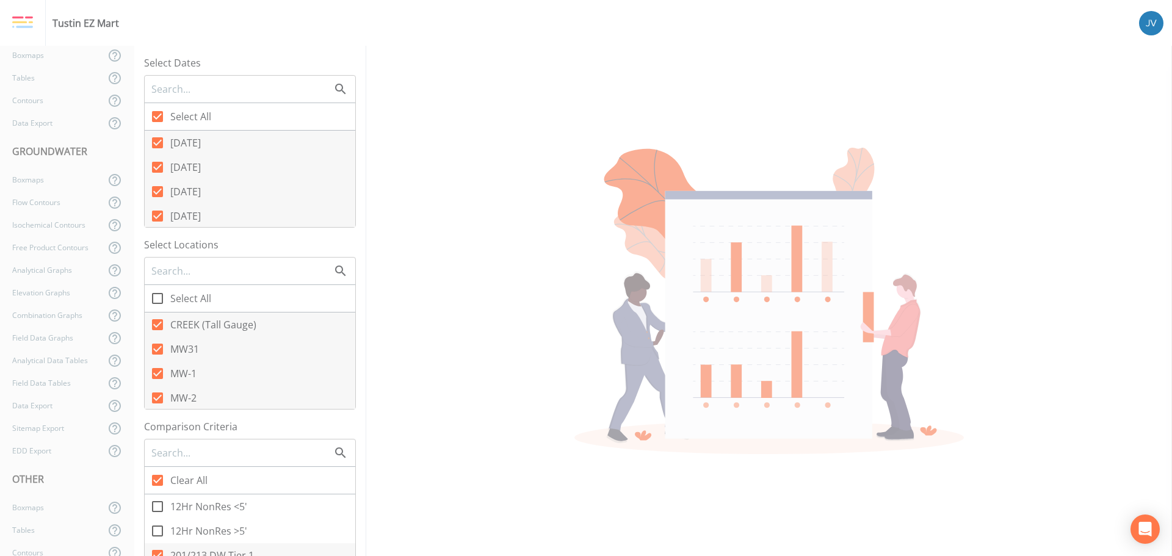
checkbox input "false"
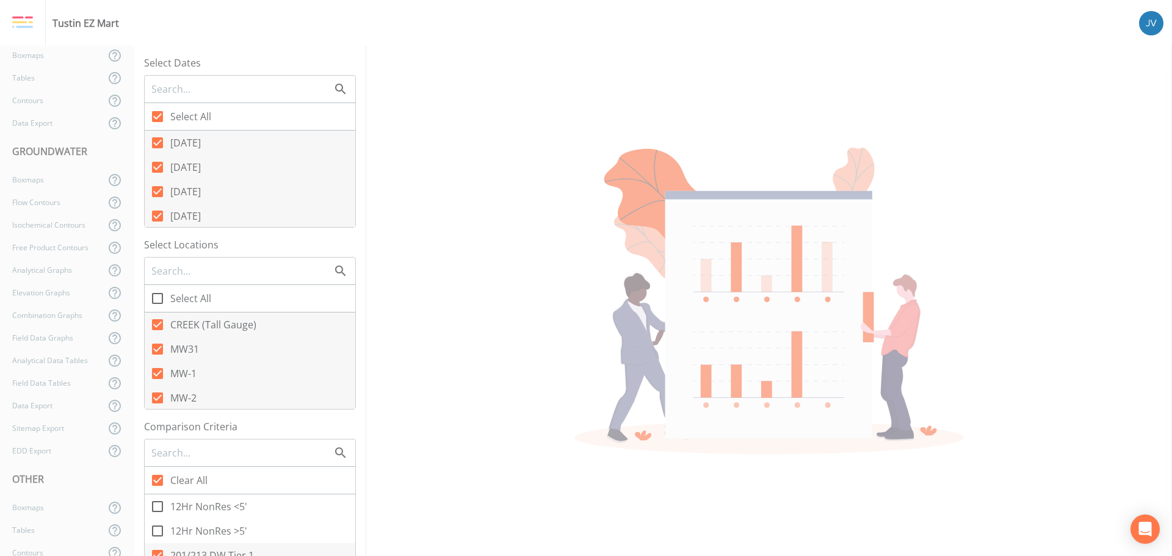
checkbox input "false"
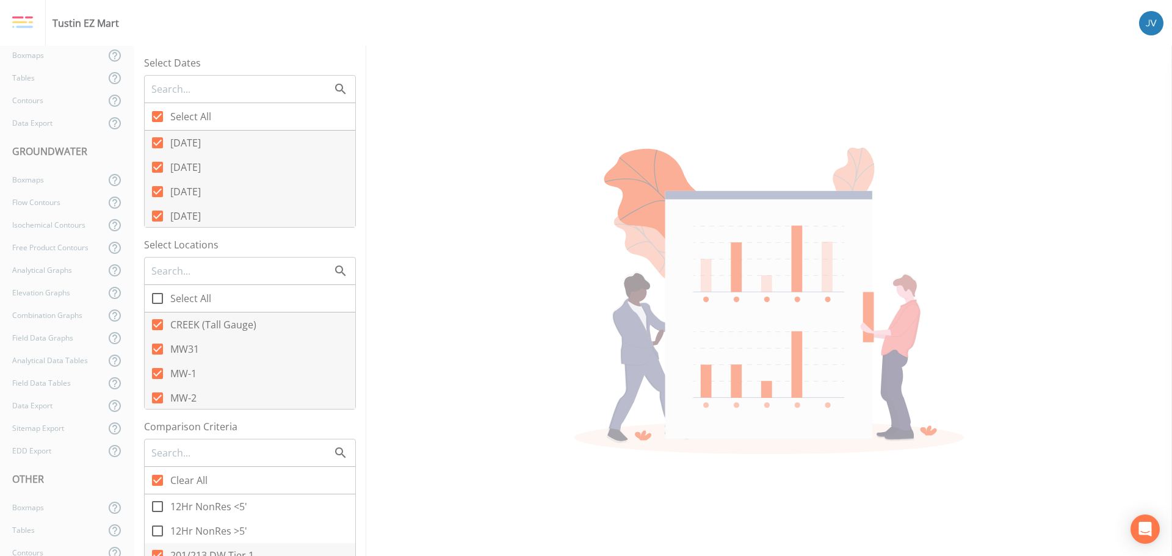
checkbox input "false"
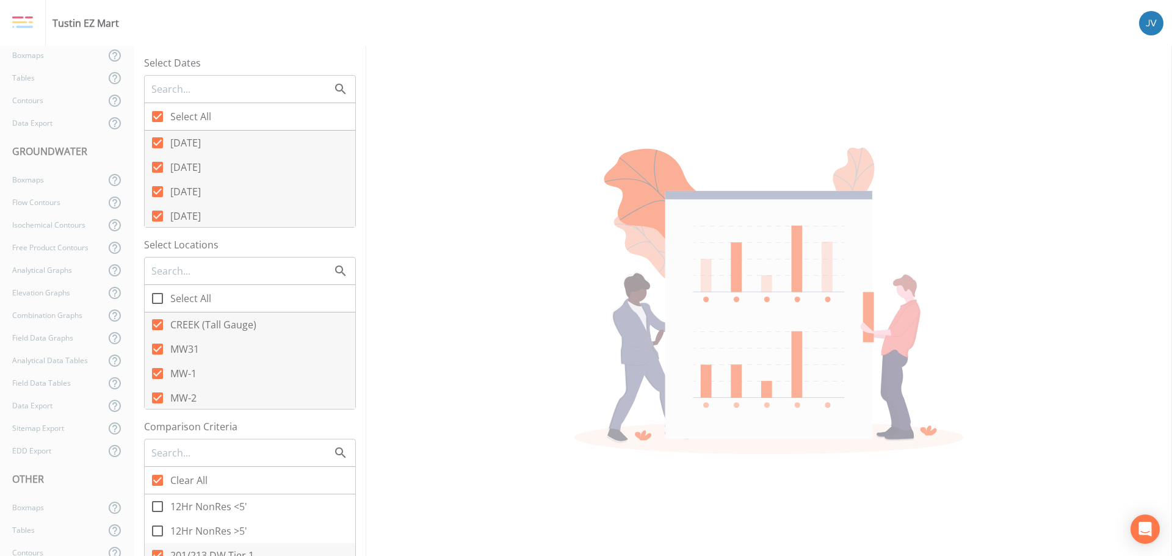
checkbox input "false"
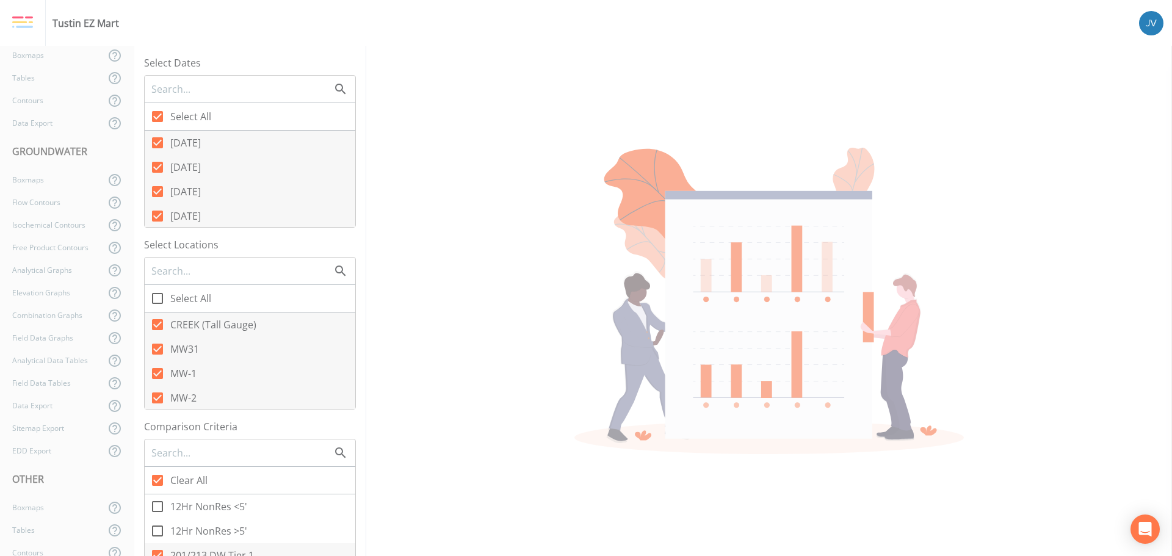
checkbox input "false"
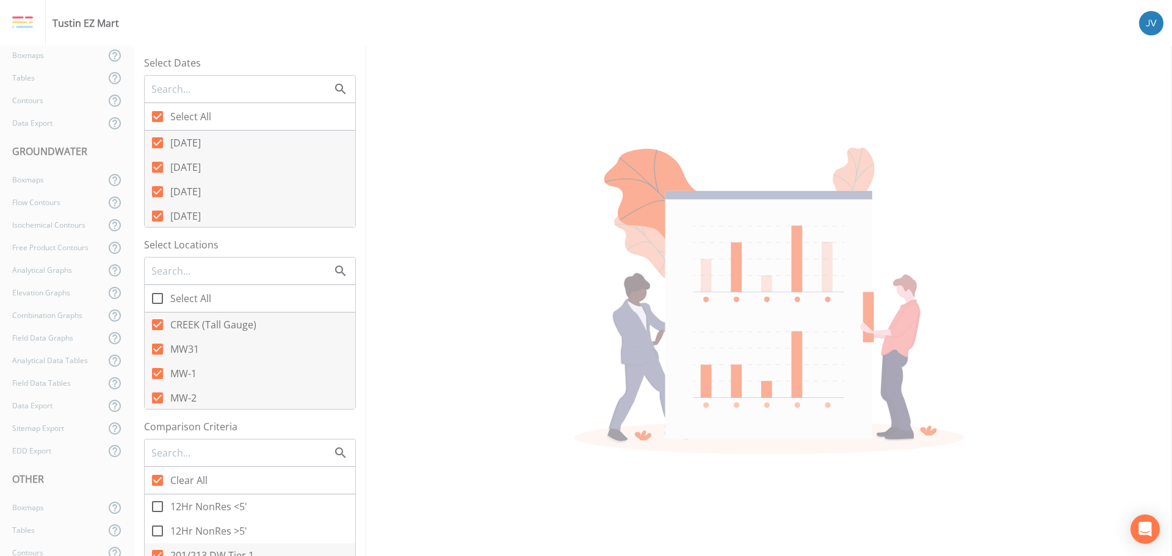
checkbox input "false"
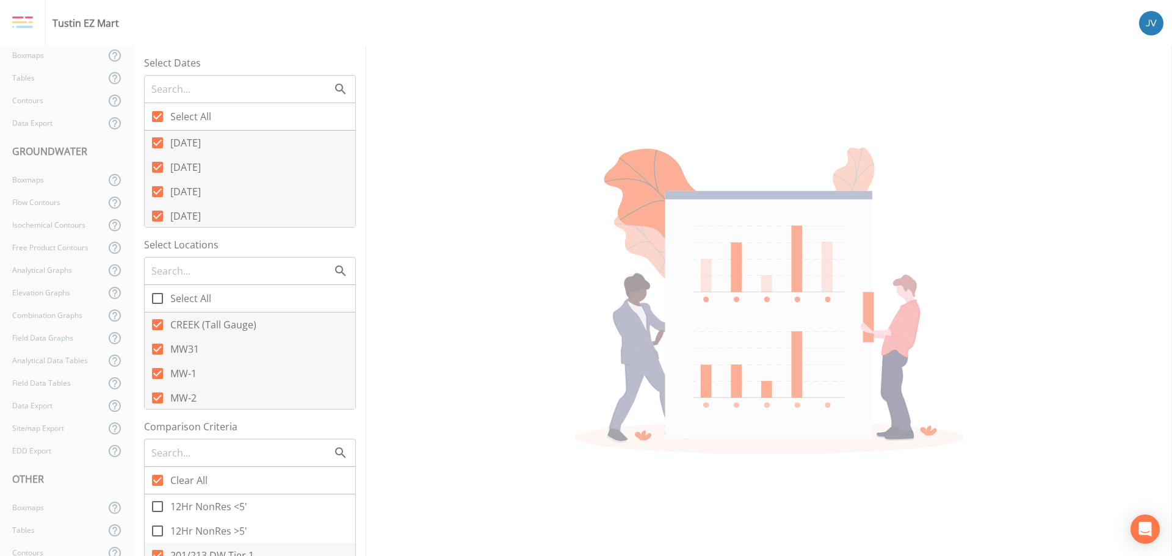
checkbox input "false"
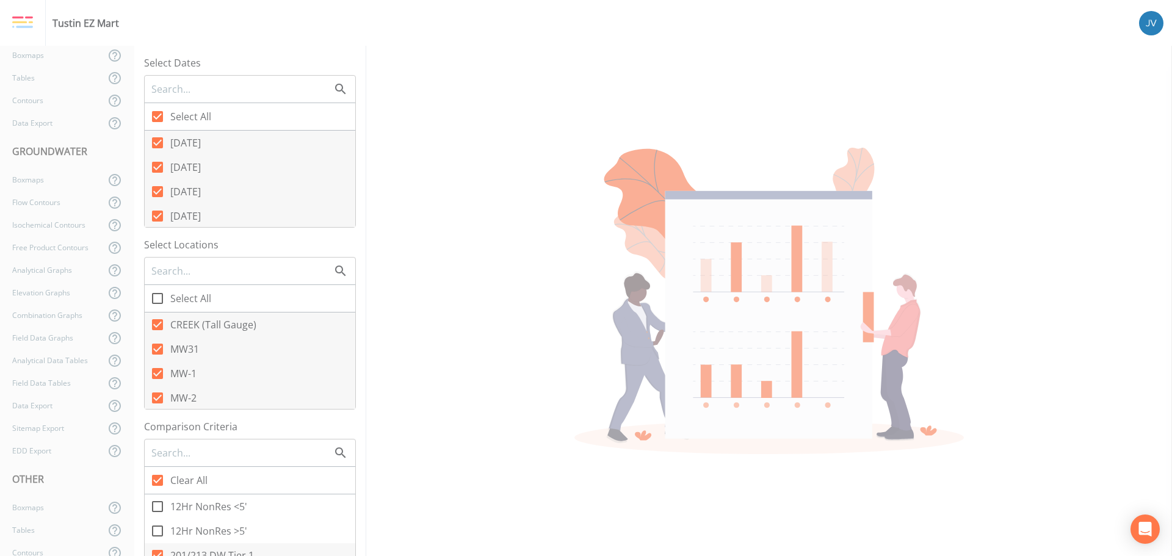
checkbox input "false"
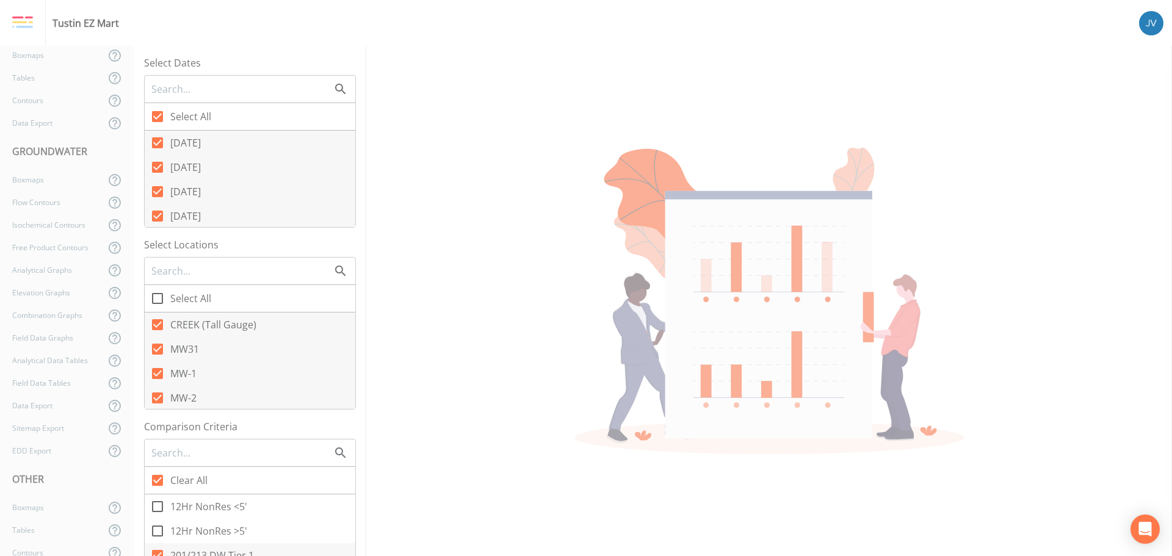
checkbox input "false"
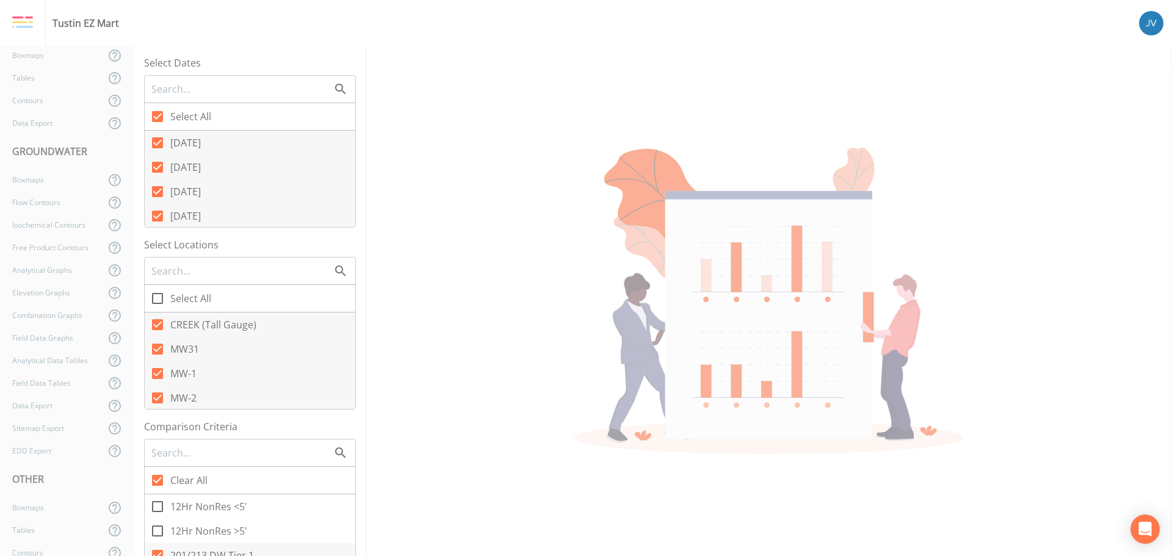
checkbox input "false"
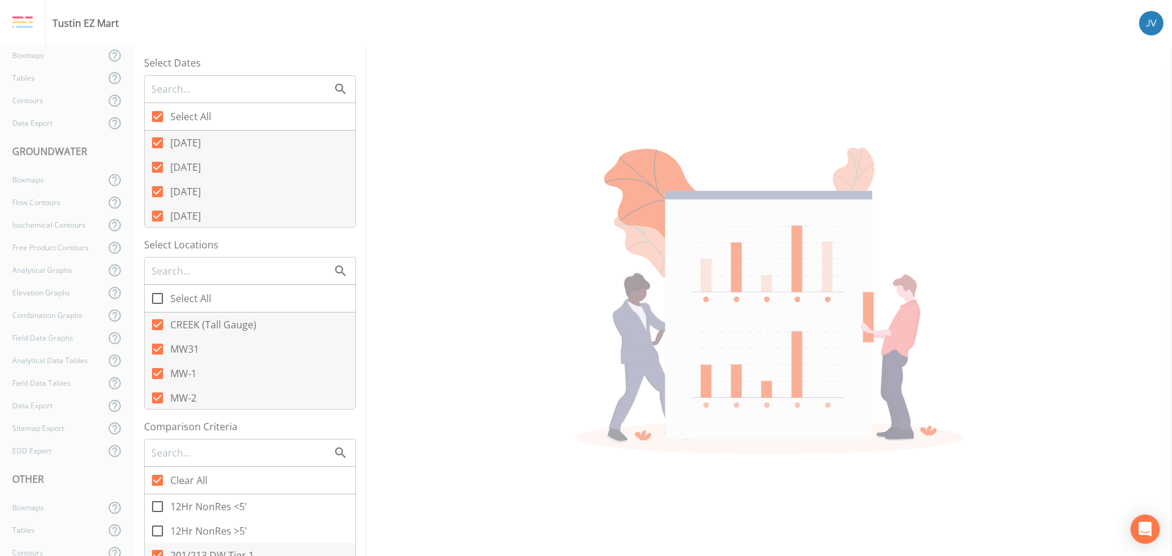
checkbox input "false"
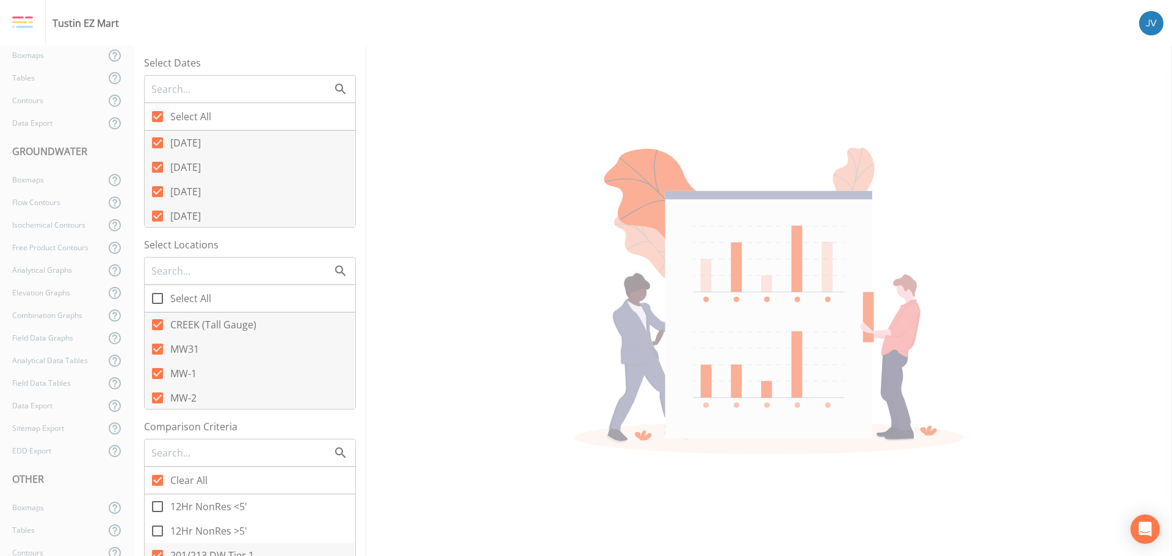
checkbox input "false"
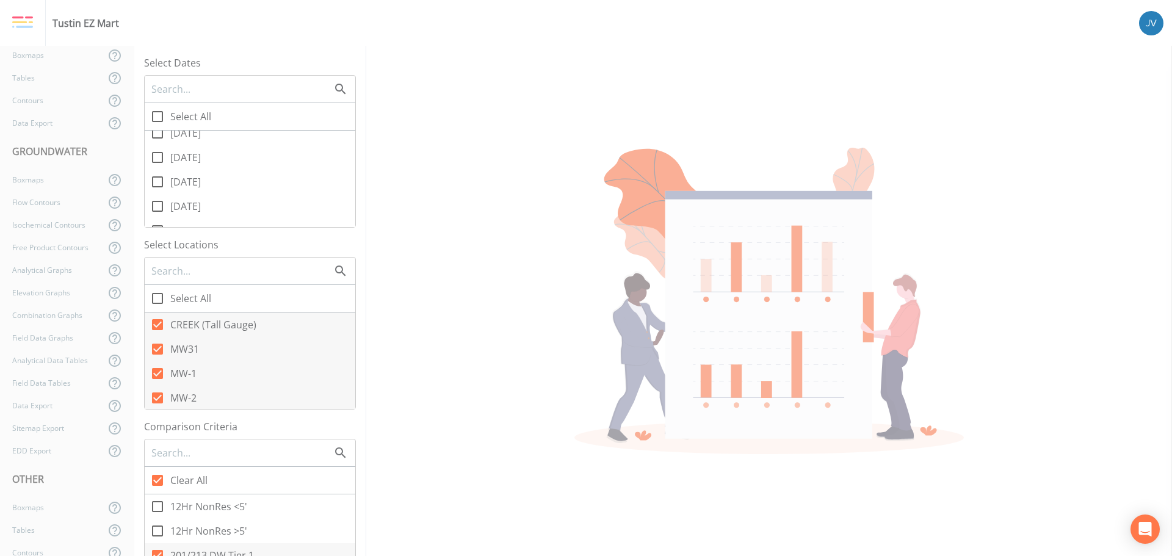
click at [159, 180] on icon at bounding box center [157, 182] width 15 height 15
click at [157, 180] on input "[DATE]" at bounding box center [151, 175] width 12 height 12
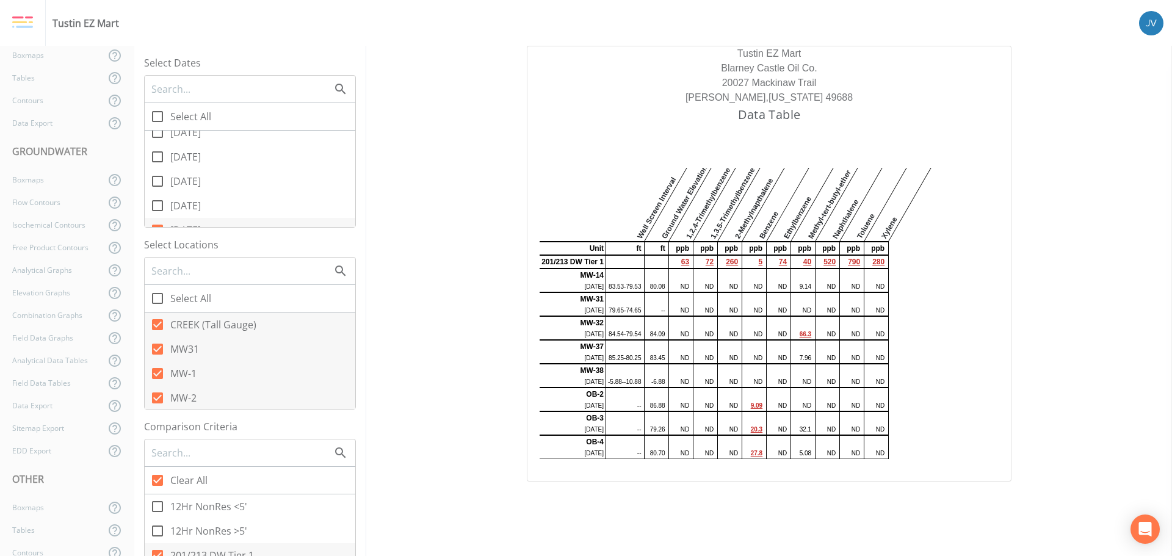
scroll to position [126, 0]
click at [156, 184] on input "[DATE]" at bounding box center [151, 181] width 12 height 12
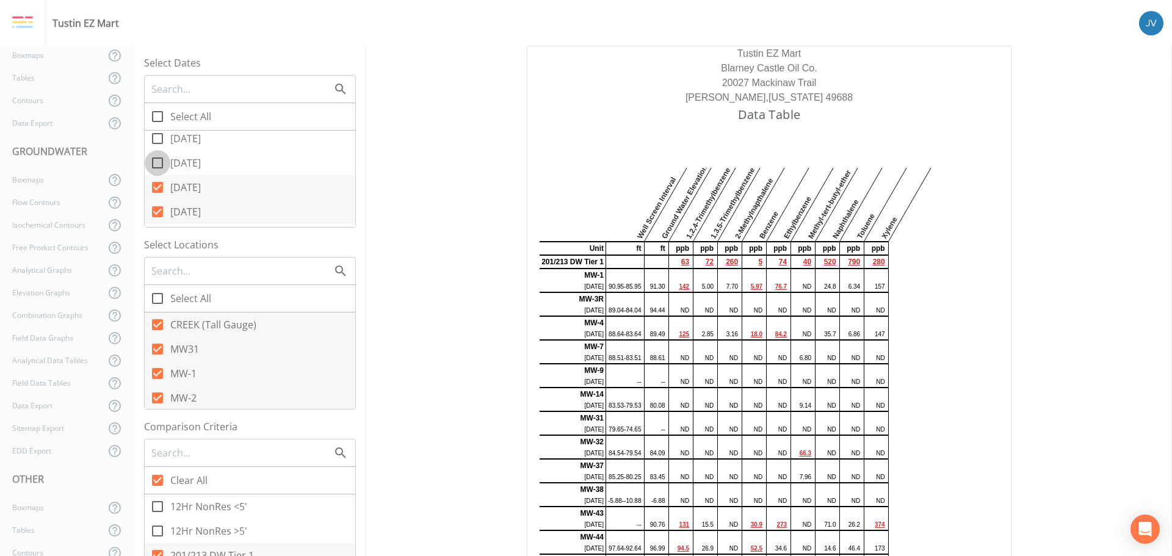
click at [157, 161] on icon at bounding box center [157, 163] width 15 height 15
click at [157, 161] on input "[DATE]" at bounding box center [151, 156] width 12 height 12
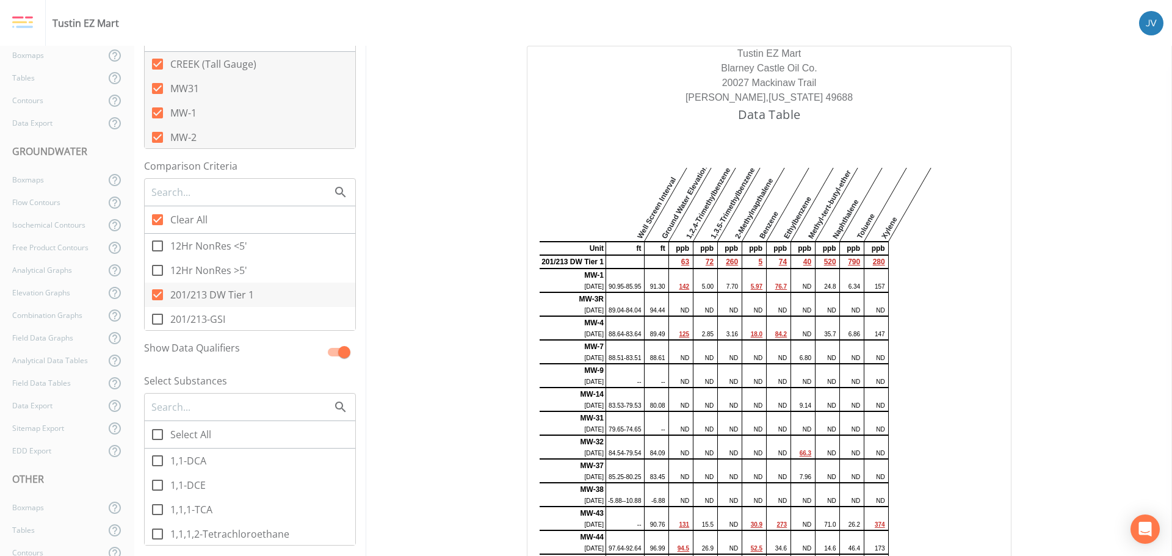
scroll to position [27, 0]
click at [163, 292] on icon at bounding box center [157, 291] width 11 height 11
click at [157, 291] on input "201/213-GSI" at bounding box center [151, 285] width 12 height 12
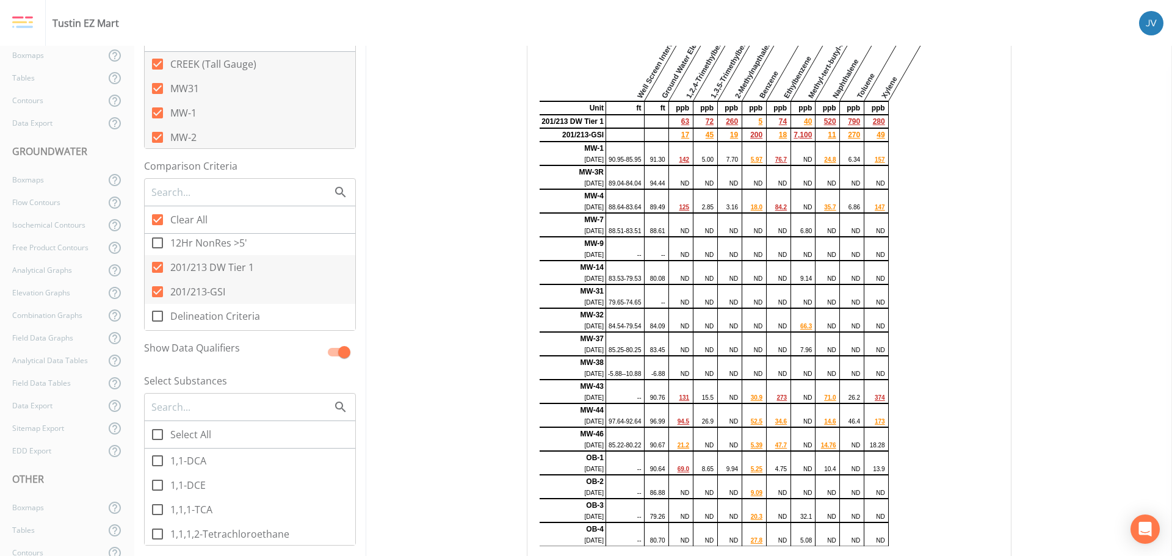
scroll to position [153, 0]
